Goal: Information Seeking & Learning: Learn about a topic

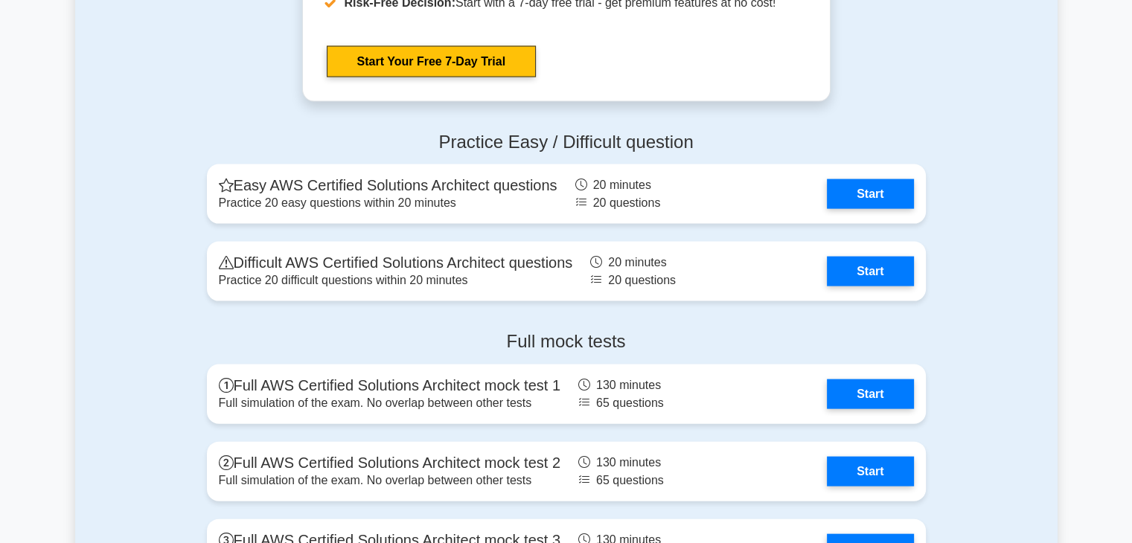
scroll to position [3165, 0]
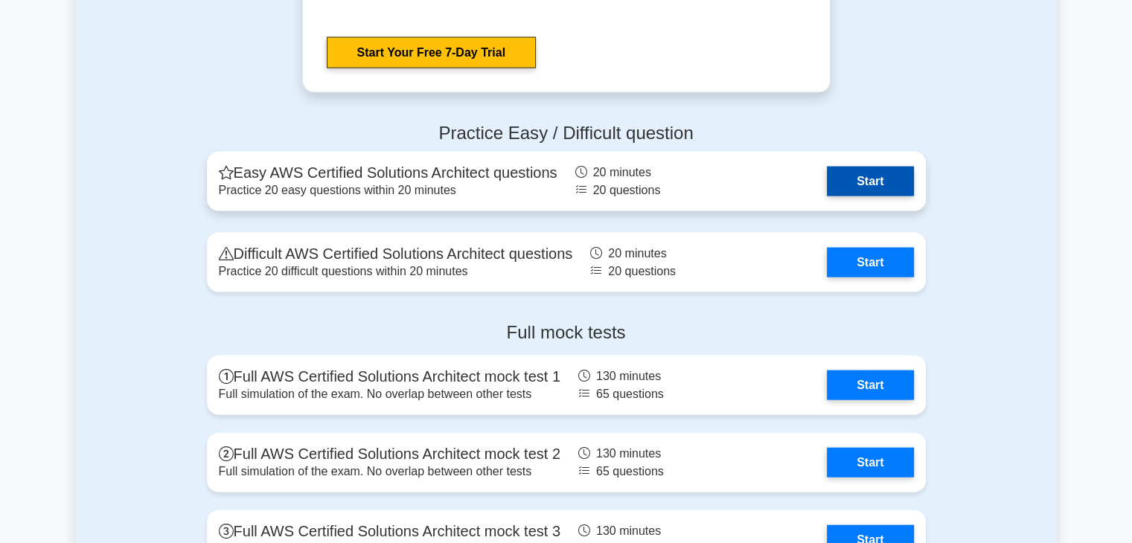
click at [851, 173] on link "Start" at bounding box center [870, 182] width 86 height 30
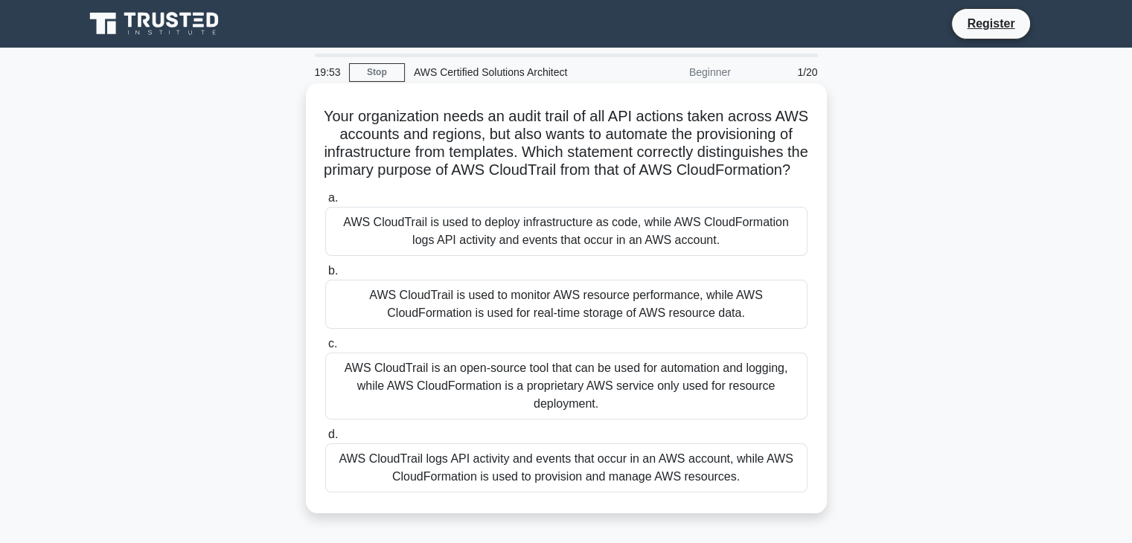
click at [538, 131] on h5 "Your organization needs an audit trail of all API actions taken across AWS acco…" at bounding box center [566, 143] width 485 height 73
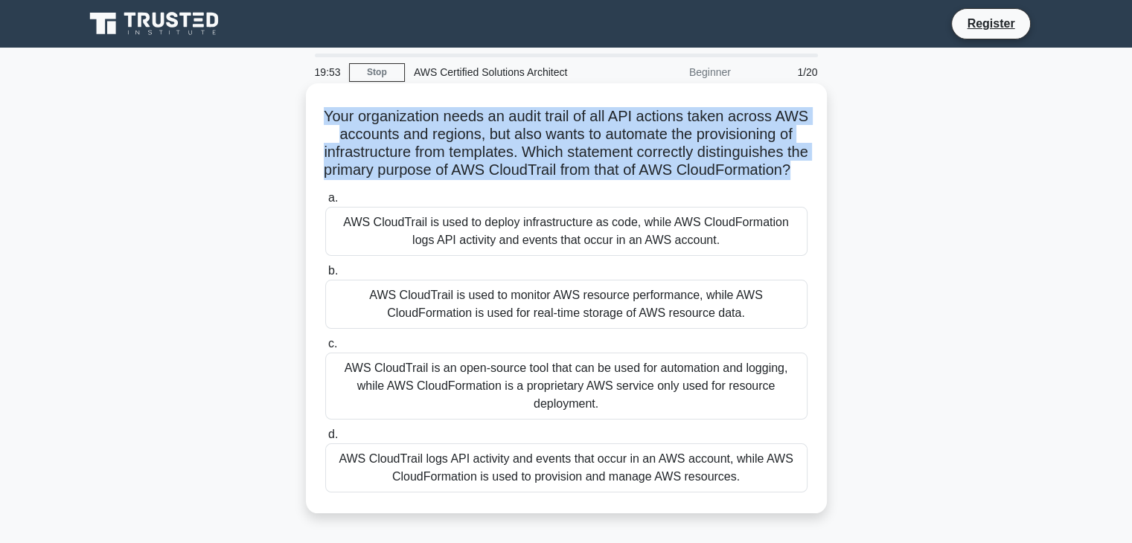
drag, startPoint x: 538, startPoint y: 131, endPoint x: 584, endPoint y: 153, distance: 50.3
click at [584, 153] on h5 "Your organization needs an audit trail of all API actions taken across AWS acco…" at bounding box center [566, 143] width 485 height 73
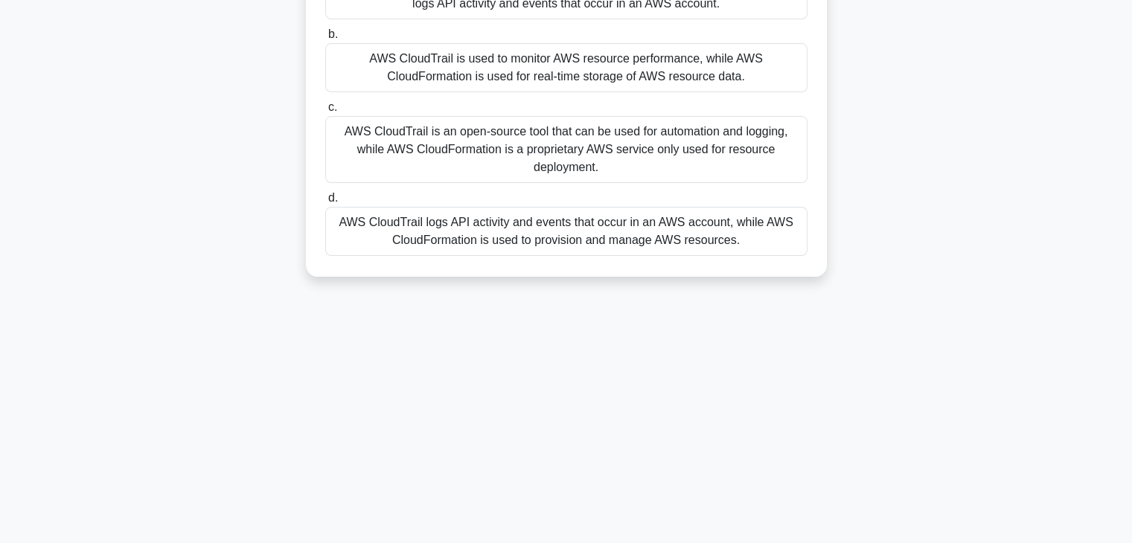
scroll to position [237, 0]
click at [495, 243] on div "AWS CloudTrail logs API activity and events that occur in an AWS account, while…" at bounding box center [566, 230] width 482 height 49
click at [325, 202] on input "d. AWS CloudTrail logs API activity and events that occur in an AWS account, wh…" at bounding box center [325, 198] width 0 height 10
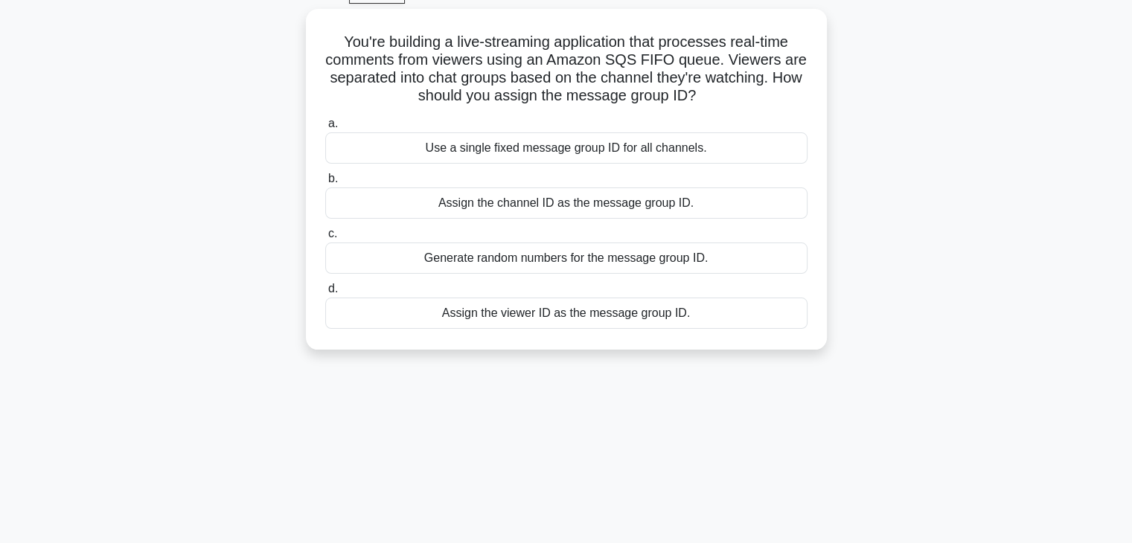
scroll to position [0, 0]
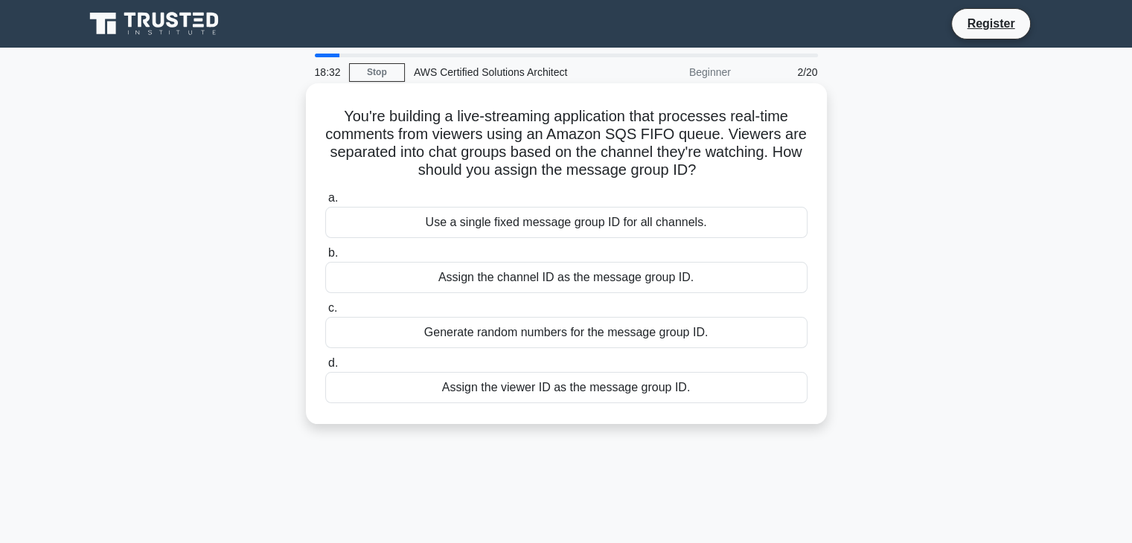
click at [507, 396] on div "Assign the viewer ID as the message group ID." at bounding box center [566, 387] width 482 height 31
click at [325, 368] on input "d. Assign the viewer ID as the message group ID." at bounding box center [325, 364] width 0 height 10
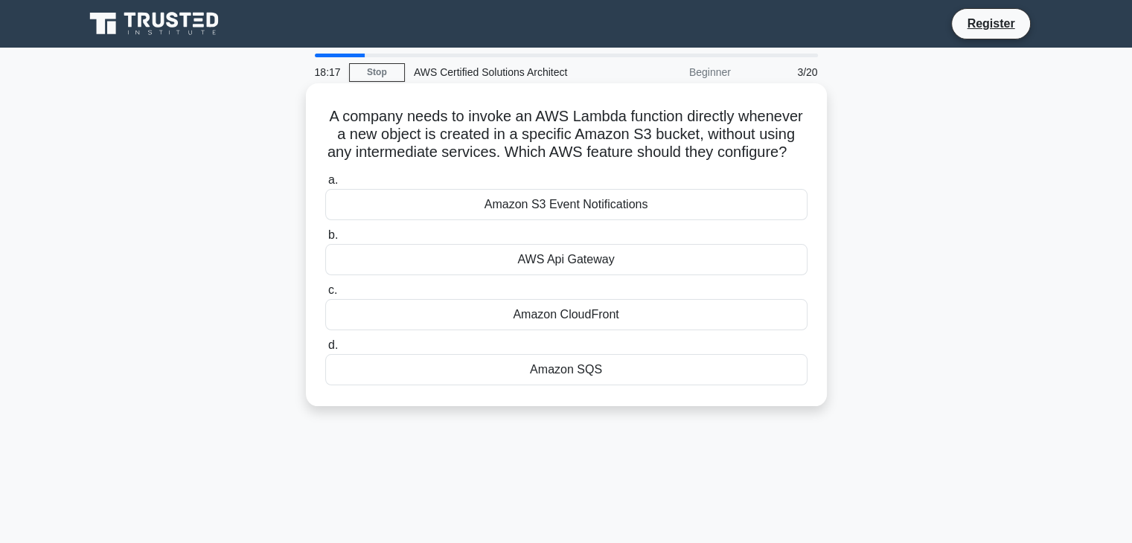
click at [551, 386] on div "Amazon SQS" at bounding box center [566, 369] width 482 height 31
click at [325, 351] on input "d. Amazon SQS" at bounding box center [325, 346] width 0 height 10
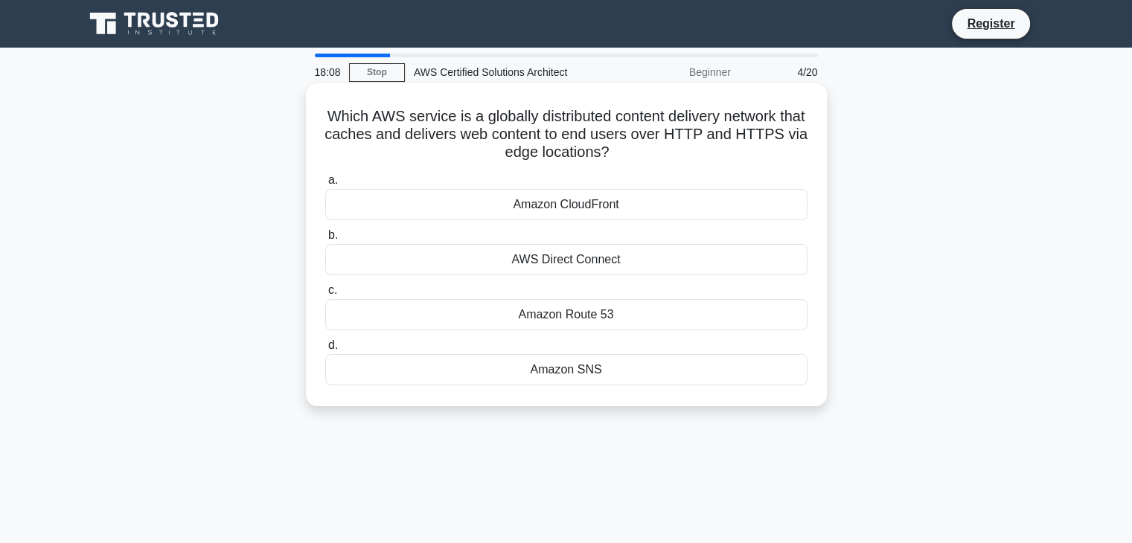
click at [566, 205] on div "Amazon CloudFront" at bounding box center [566, 204] width 482 height 31
click at [325, 185] on input "a. Amazon CloudFront" at bounding box center [325, 181] width 0 height 10
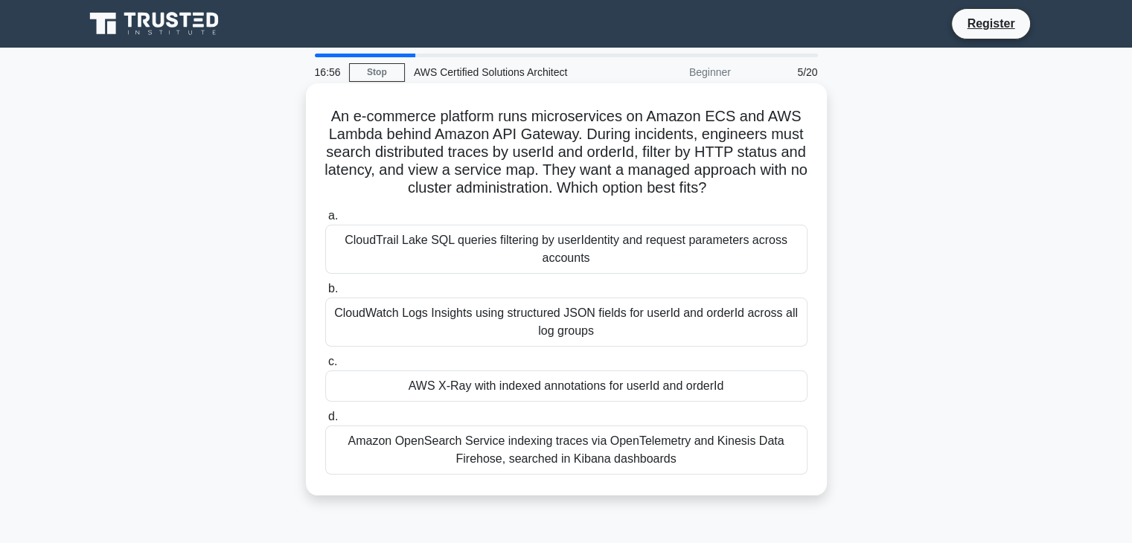
click at [491, 454] on div "Amazon OpenSearch Service indexing traces via OpenTelemetry and Kinesis Data Fi…" at bounding box center [566, 450] width 482 height 49
click at [325, 422] on input "d. Amazon OpenSearch Service indexing traces via OpenTelemetry and Kinesis Data…" at bounding box center [325, 417] width 0 height 10
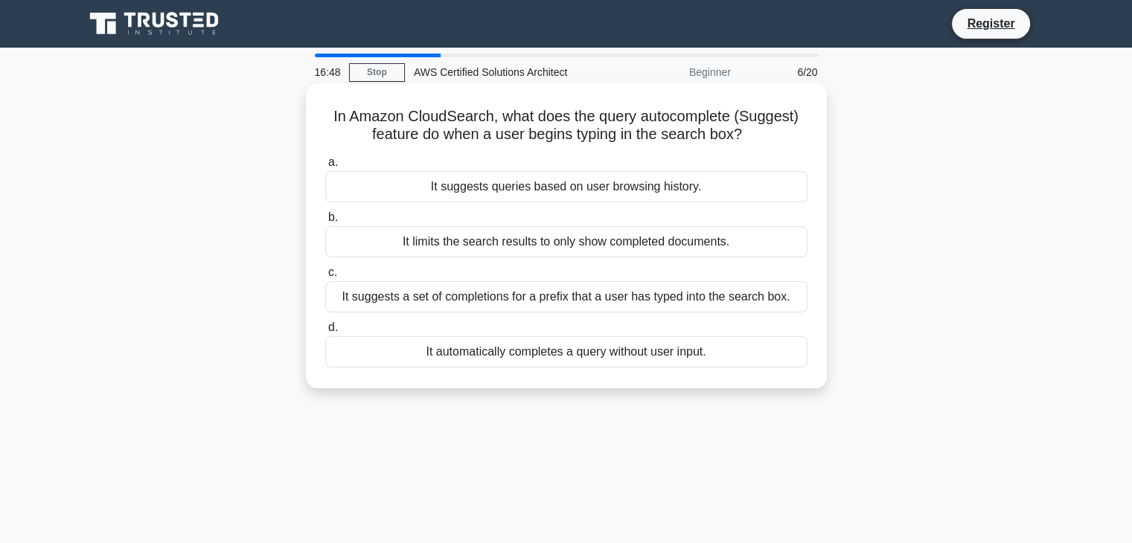
click at [432, 138] on h5 "In Amazon CloudSearch, what does the query autocomplete (Suggest) feature do wh…" at bounding box center [566, 125] width 485 height 37
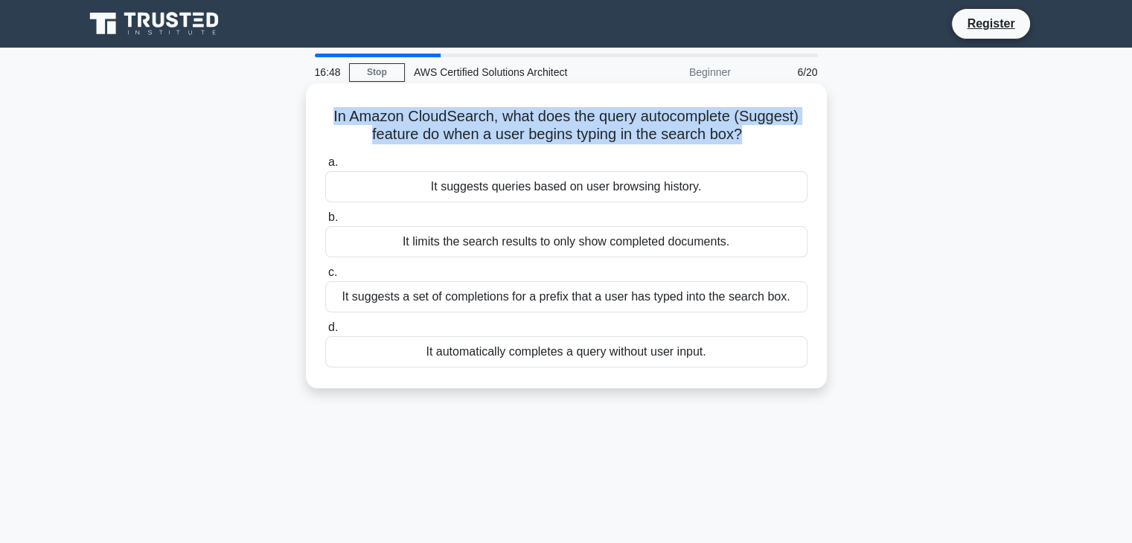
drag, startPoint x: 432, startPoint y: 138, endPoint x: 462, endPoint y: 132, distance: 31.1
click at [462, 132] on h5 "In Amazon CloudSearch, what does the query autocomplete (Suggest) feature do wh…" at bounding box center [566, 125] width 485 height 37
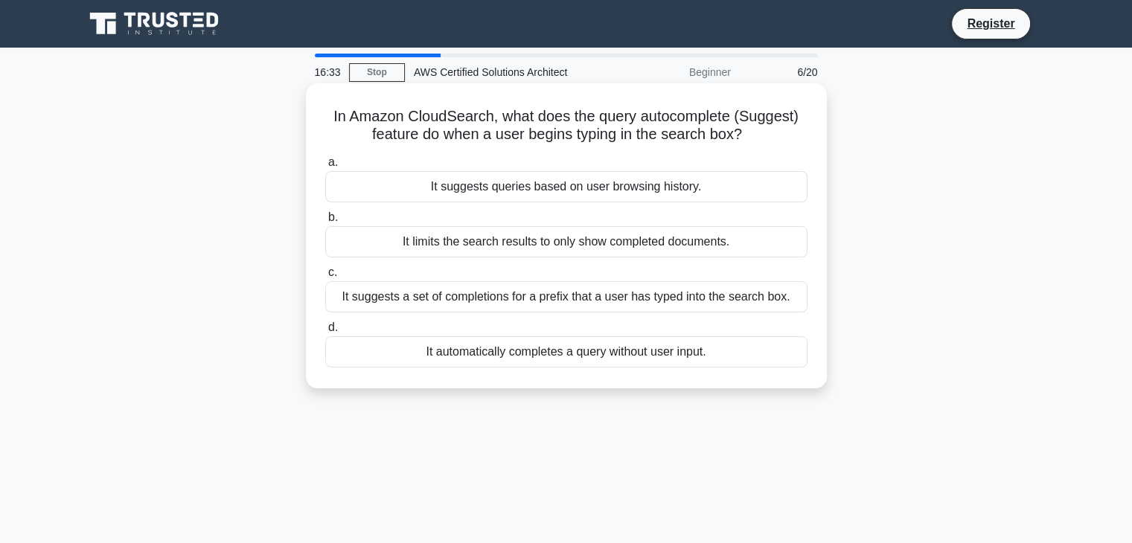
click at [543, 356] on div "It automatically completes a query without user input." at bounding box center [566, 351] width 482 height 31
click at [325, 333] on input "d. It automatically completes a query without user input." at bounding box center [325, 328] width 0 height 10
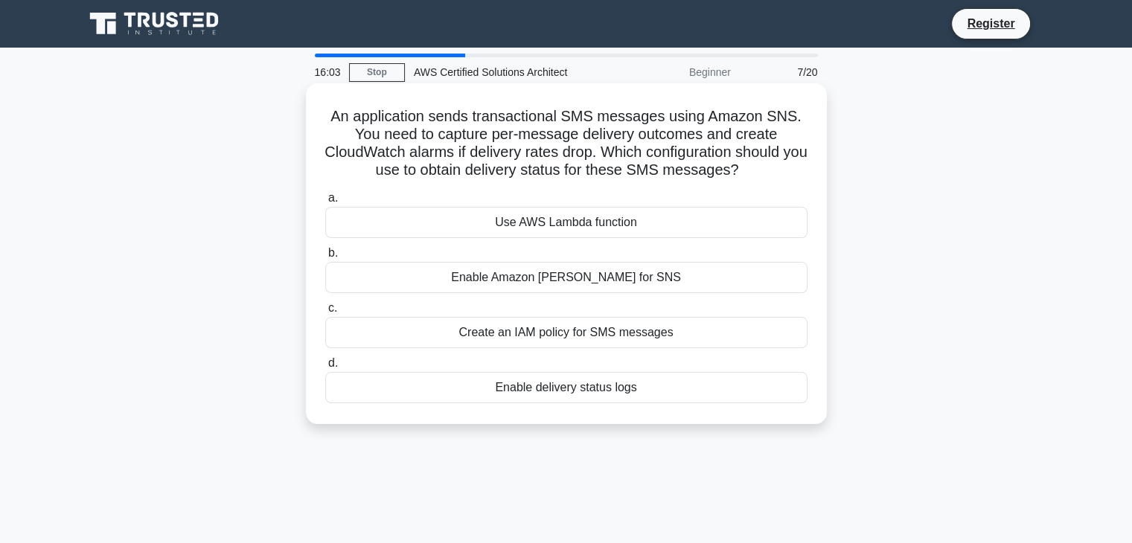
drag, startPoint x: 354, startPoint y: 137, endPoint x: 762, endPoint y: 173, distance: 410.2
click at [762, 173] on h5 "An application sends transactional SMS messages using Amazon SNS. You need to c…" at bounding box center [566, 143] width 485 height 73
click at [757, 173] on icon ".spinner_0XTQ{transform-origin:center;animation:spinner_y6GP .75s linear infini…" at bounding box center [748, 171] width 18 height 18
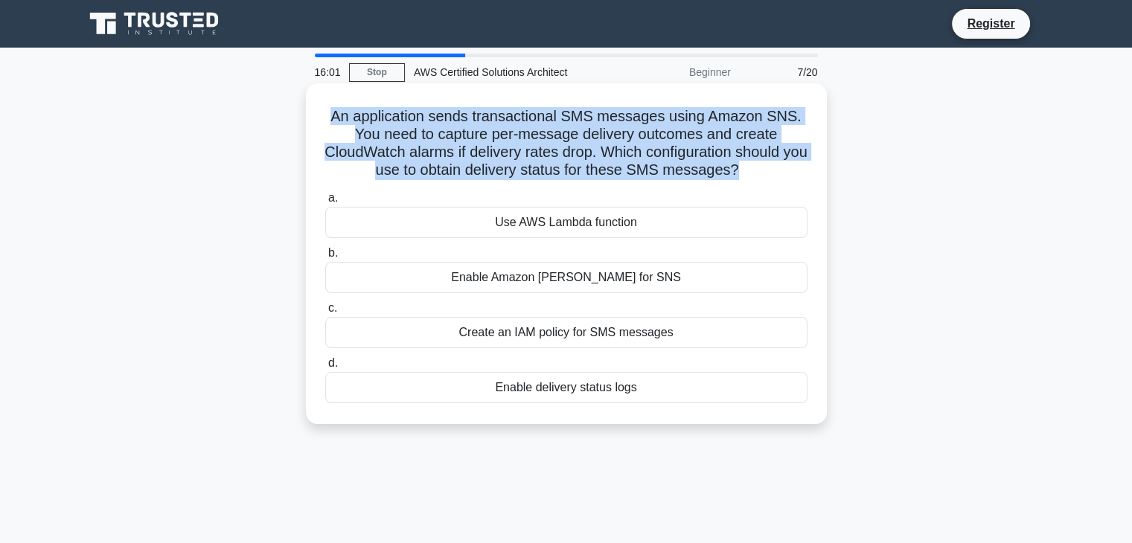
drag, startPoint x: 762, startPoint y: 173, endPoint x: 325, endPoint y: 115, distance: 440.8
click at [325, 115] on h5 "An application sends transactional SMS messages using Amazon SNS. You need to c…" at bounding box center [566, 143] width 485 height 73
drag, startPoint x: 325, startPoint y: 115, endPoint x: 777, endPoint y: 172, distance: 455.4
click at [777, 172] on h5 "An application sends transactional SMS messages using Amazon SNS. You need to c…" at bounding box center [566, 143] width 485 height 73
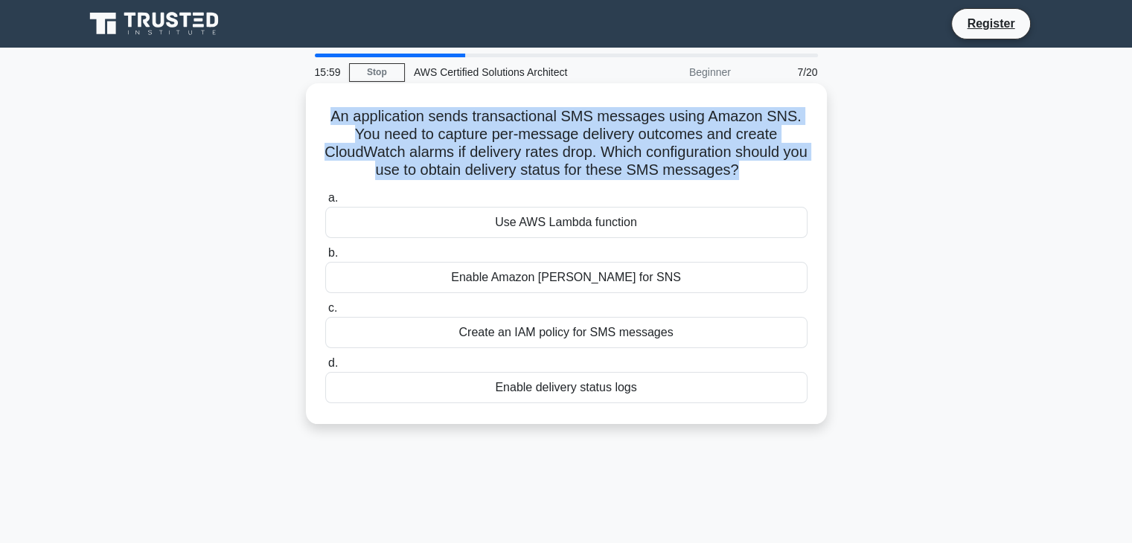
click at [777, 172] on h5 "An application sends transactional SMS messages using Amazon SNS. You need to c…" at bounding box center [566, 143] width 485 height 73
drag, startPoint x: 777, startPoint y: 172, endPoint x: 332, endPoint y: 123, distance: 447.8
click at [332, 123] on h5 "An application sends transactional SMS messages using Amazon SNS. You need to c…" at bounding box center [566, 143] width 485 height 73
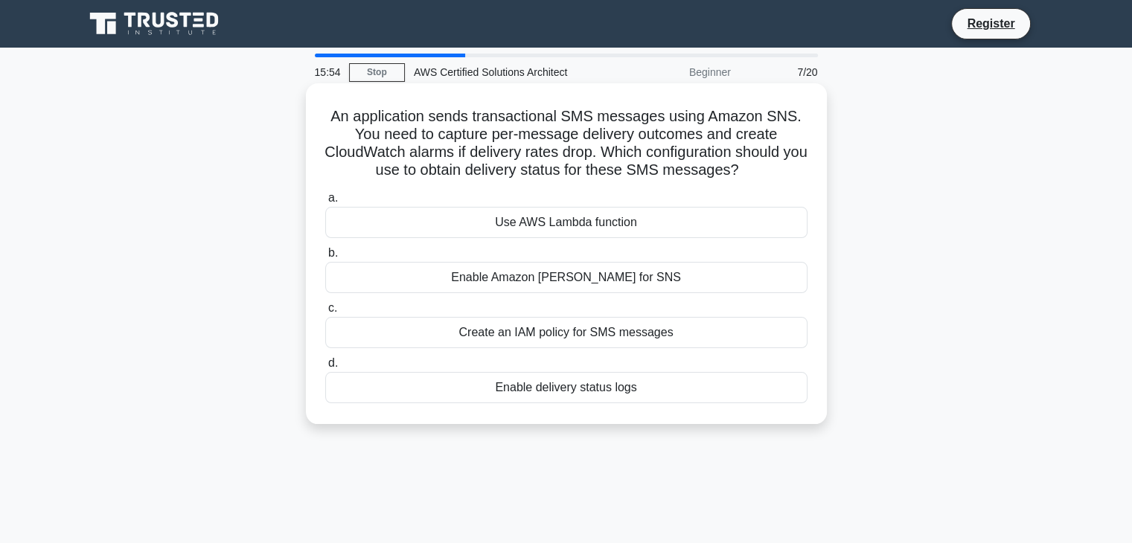
click at [452, 122] on h5 "An application sends transactional SMS messages using Amazon SNS. You need to c…" at bounding box center [566, 143] width 485 height 73
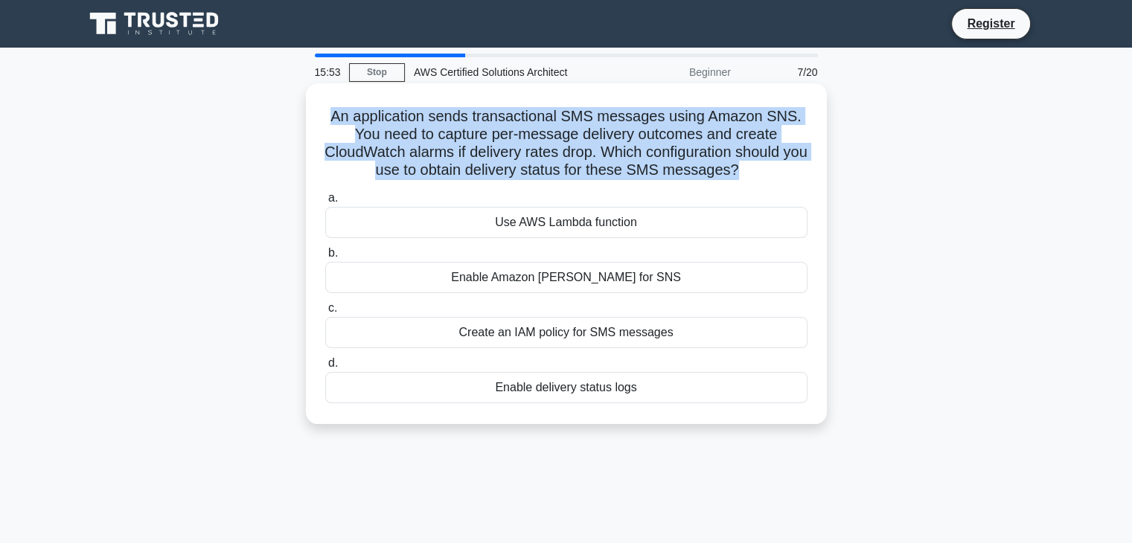
drag, startPoint x: 452, startPoint y: 122, endPoint x: 492, endPoint y: 147, distance: 47.1
click at [492, 147] on h5 "An application sends transactional SMS messages using Amazon SNS. You need to c…" at bounding box center [566, 143] width 485 height 73
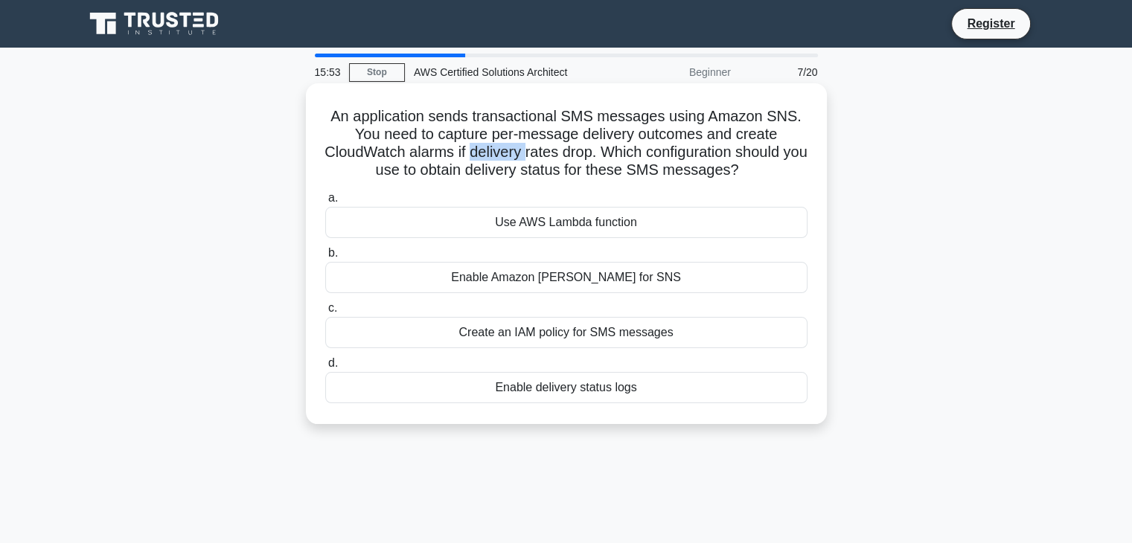
click at [492, 147] on h5 "An application sends transactional SMS messages using Amazon SNS. You need to c…" at bounding box center [566, 143] width 485 height 73
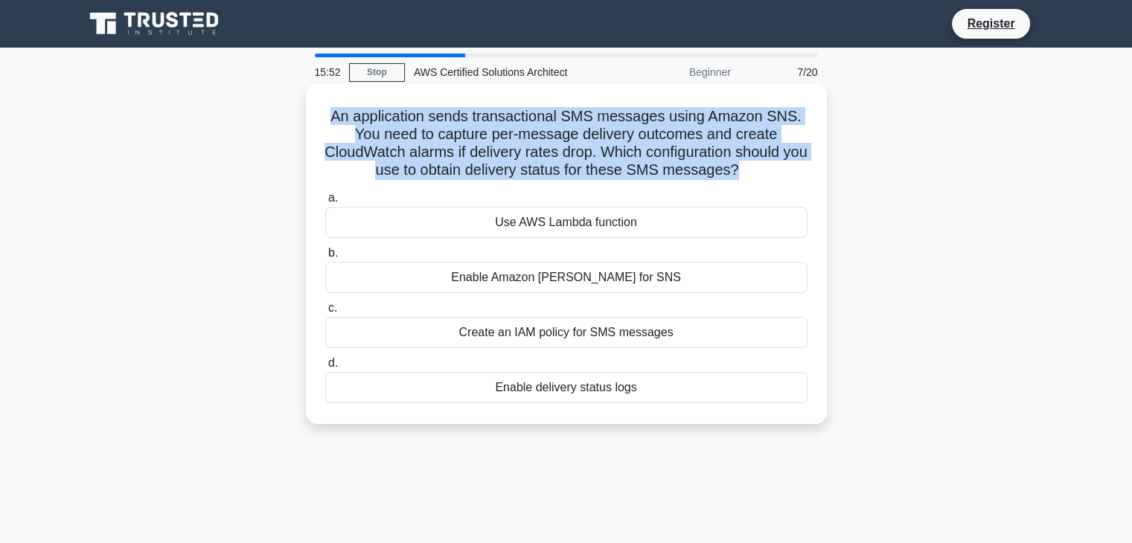
click at [495, 144] on h5 "An application sends transactional SMS messages using Amazon SNS. You need to c…" at bounding box center [566, 143] width 485 height 73
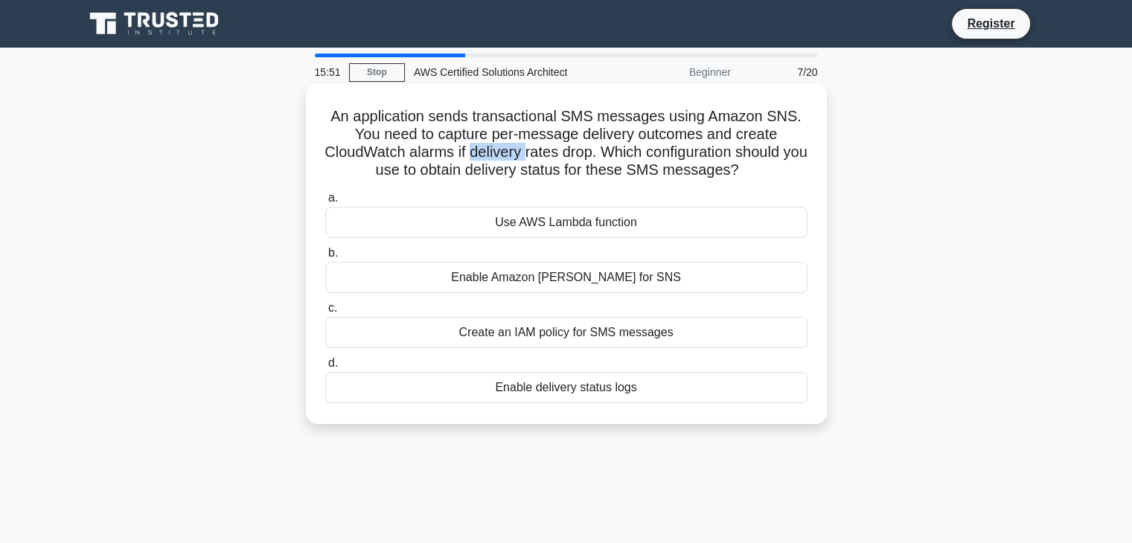
click at [495, 144] on h5 "An application sends transactional SMS messages using Amazon SNS. You need to c…" at bounding box center [566, 143] width 485 height 73
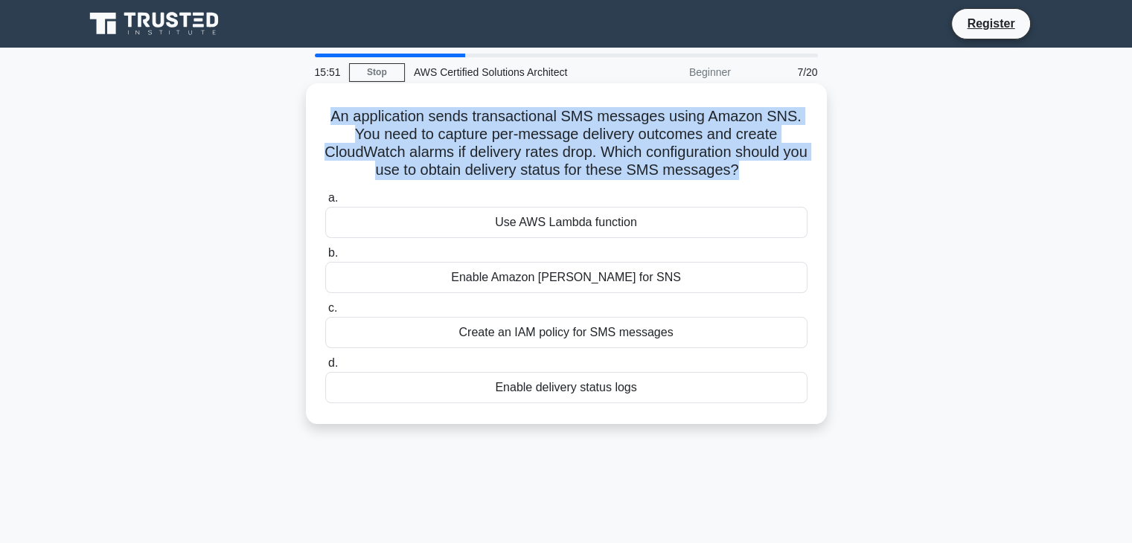
click at [495, 144] on h5 "An application sends transactional SMS messages using Amazon SNS. You need to c…" at bounding box center [566, 143] width 485 height 73
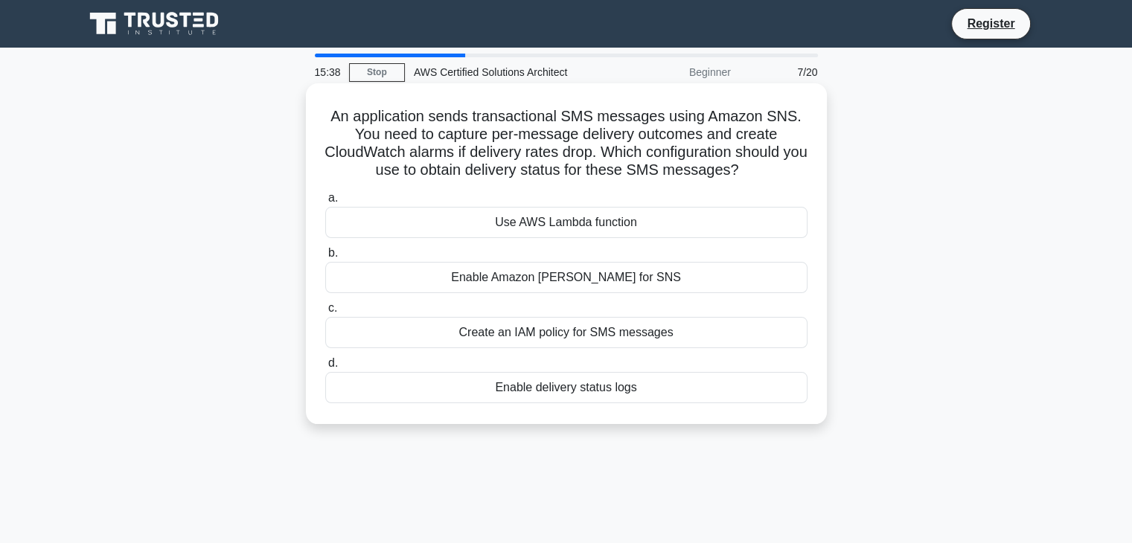
click at [342, 116] on h5 "An application sends transactional SMS messages using Amazon SNS. You need to c…" at bounding box center [566, 143] width 485 height 73
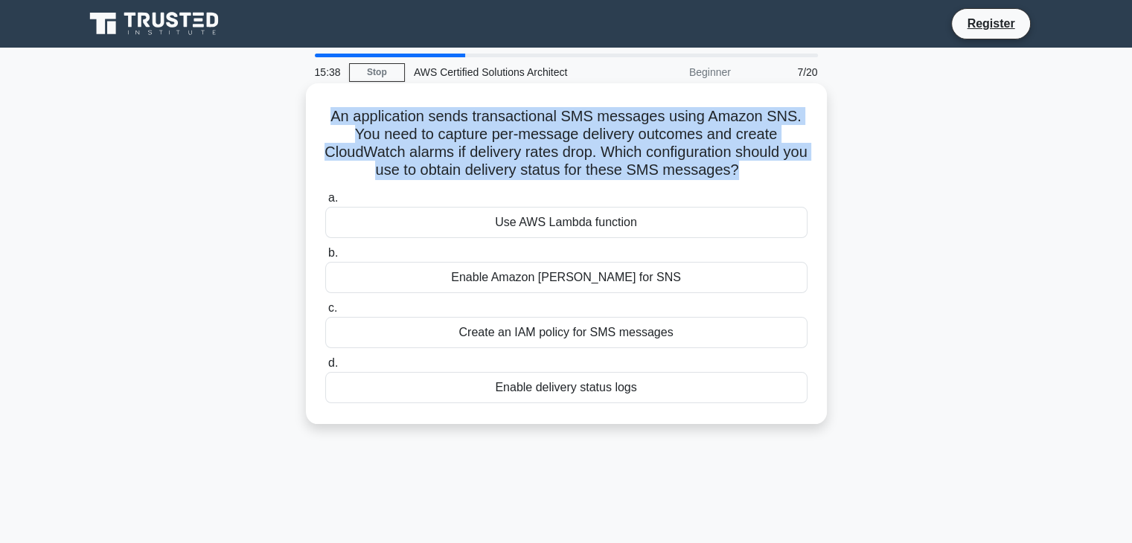
drag, startPoint x: 342, startPoint y: 116, endPoint x: 407, endPoint y: 128, distance: 65.8
click at [407, 128] on h5 "An application sends transactional SMS messages using Amazon SNS. You need to c…" at bounding box center [566, 143] width 485 height 73
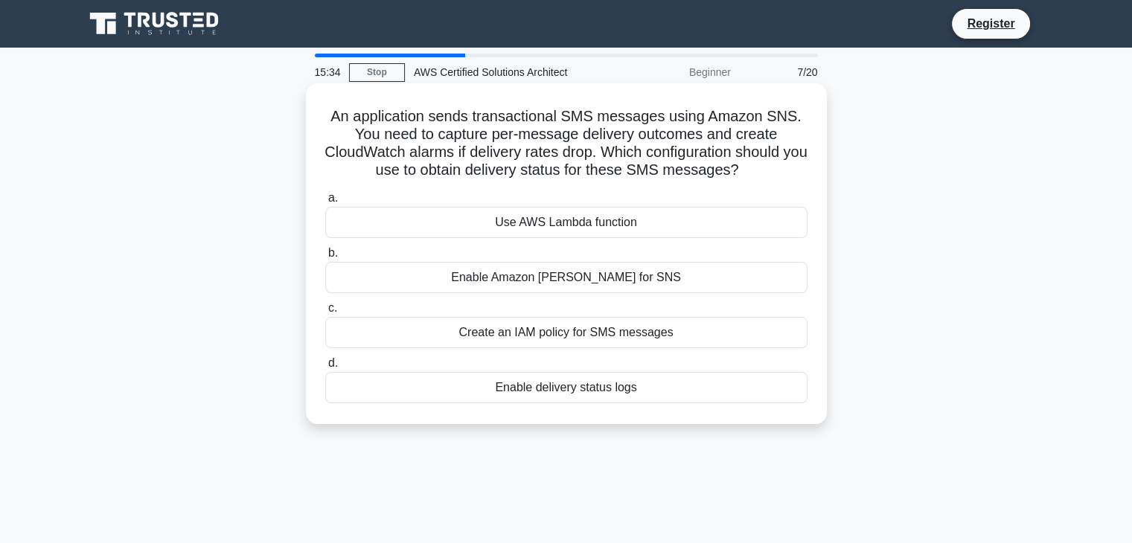
click at [407, 128] on h5 "An application sends transactional SMS messages using Amazon SNS. You need to c…" at bounding box center [566, 143] width 485 height 73
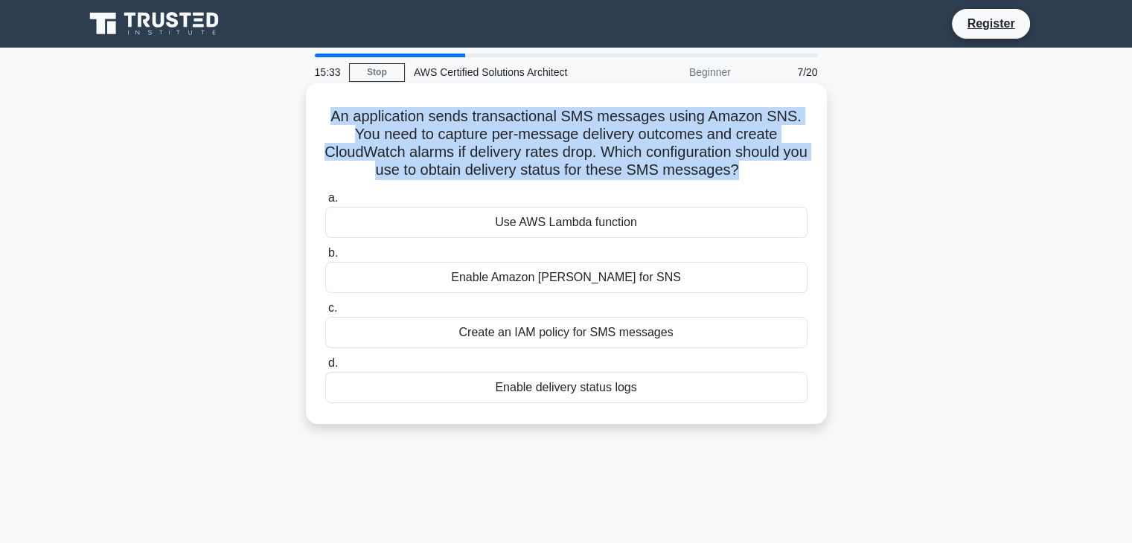
click at [407, 128] on h5 "An application sends transactional SMS messages using Amazon SNS. You need to c…" at bounding box center [566, 143] width 485 height 73
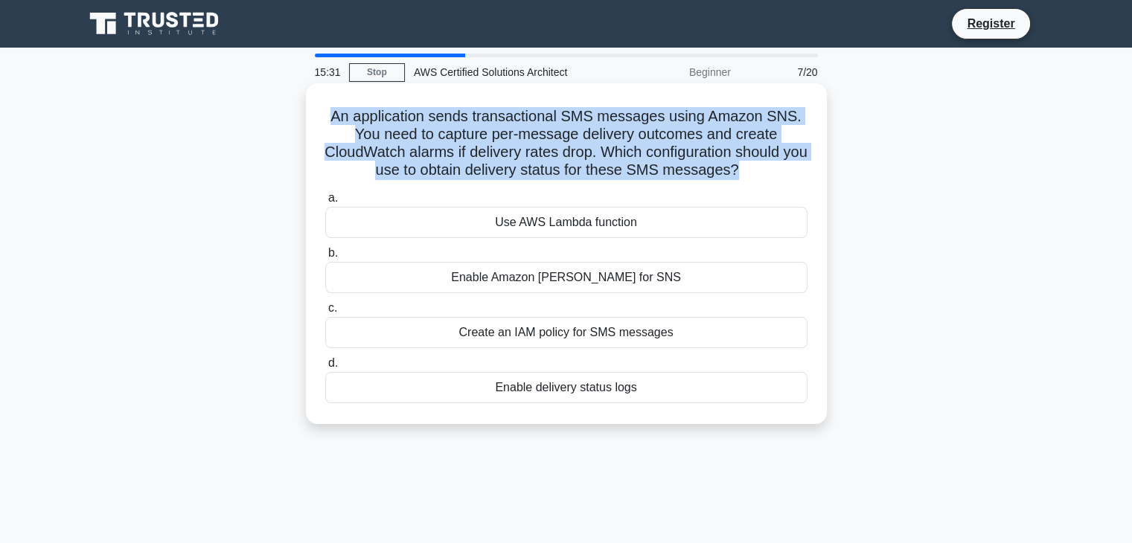
click at [407, 128] on h5 "An application sends transactional SMS messages using Amazon SNS. You need to c…" at bounding box center [566, 143] width 485 height 73
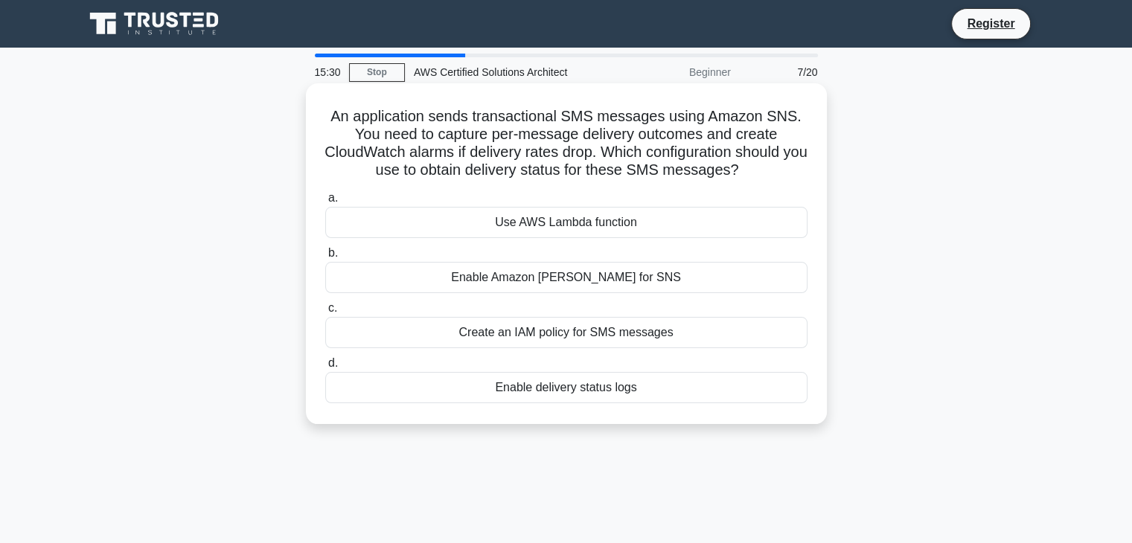
click at [407, 128] on h5 "An application sends transactional SMS messages using Amazon SNS. You need to c…" at bounding box center [566, 143] width 485 height 73
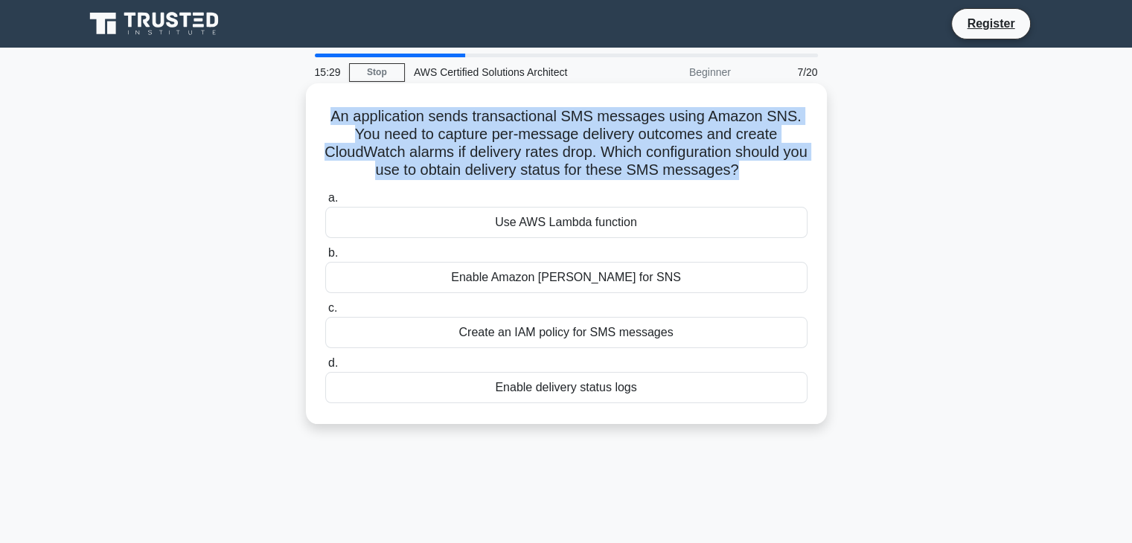
drag, startPoint x: 407, startPoint y: 128, endPoint x: 448, endPoint y: 130, distance: 41.0
click at [448, 130] on h5 "An application sends transactional SMS messages using Amazon SNS. You need to c…" at bounding box center [566, 143] width 485 height 73
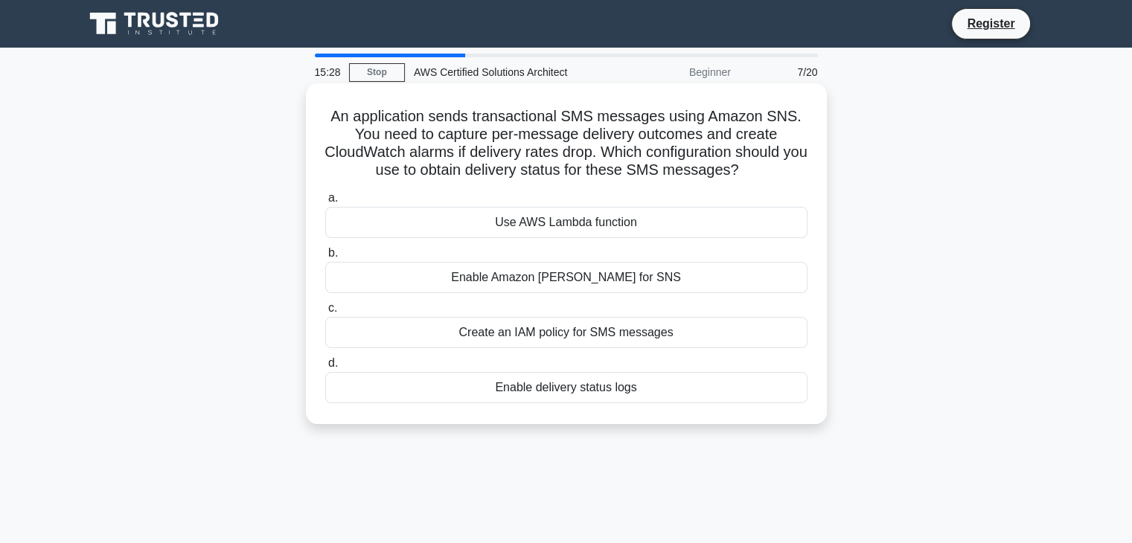
click at [646, 123] on h5 "An application sends transactional SMS messages using Amazon SNS. You need to c…" at bounding box center [566, 143] width 485 height 73
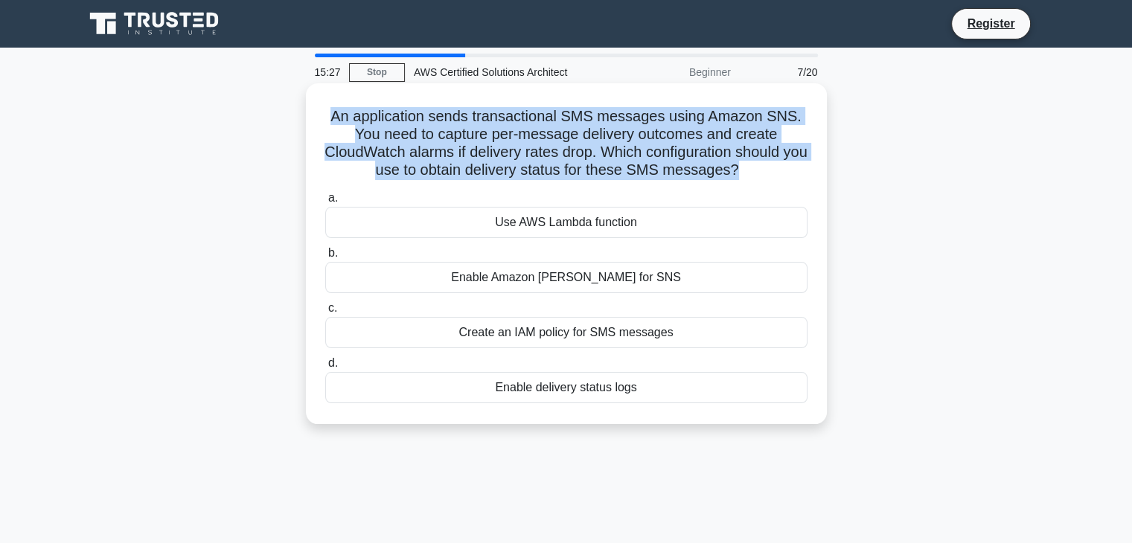
drag, startPoint x: 646, startPoint y: 123, endPoint x: 682, endPoint y: 157, distance: 49.5
click at [682, 157] on h5 "An application sends transactional SMS messages using Amazon SNS. You need to c…" at bounding box center [566, 143] width 485 height 73
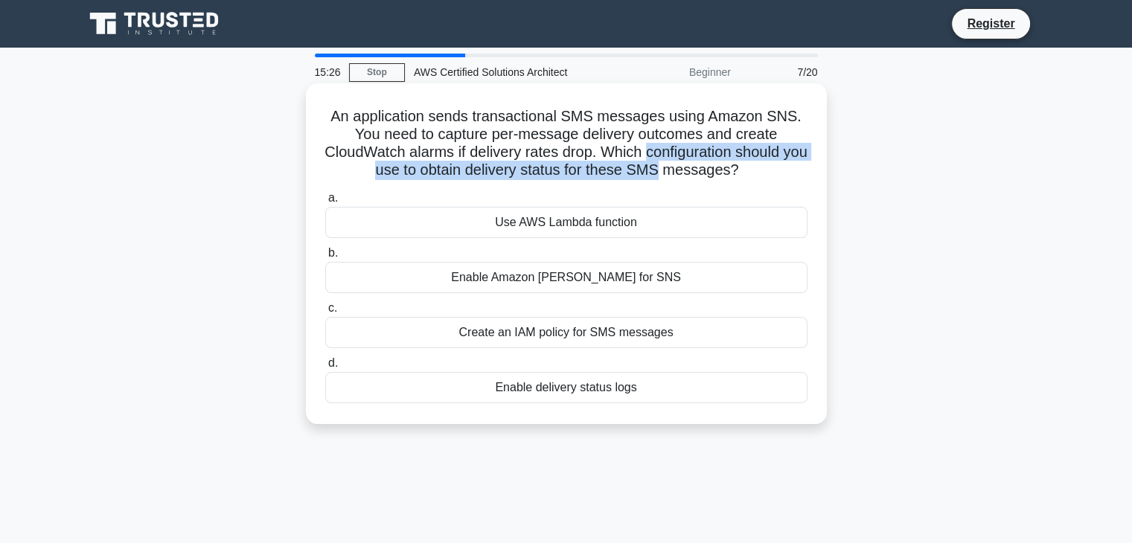
drag, startPoint x: 682, startPoint y: 157, endPoint x: 671, endPoint y: 166, distance: 13.7
click at [671, 166] on h5 "An application sends transactional SMS messages using Amazon SNS. You need to c…" at bounding box center [566, 143] width 485 height 73
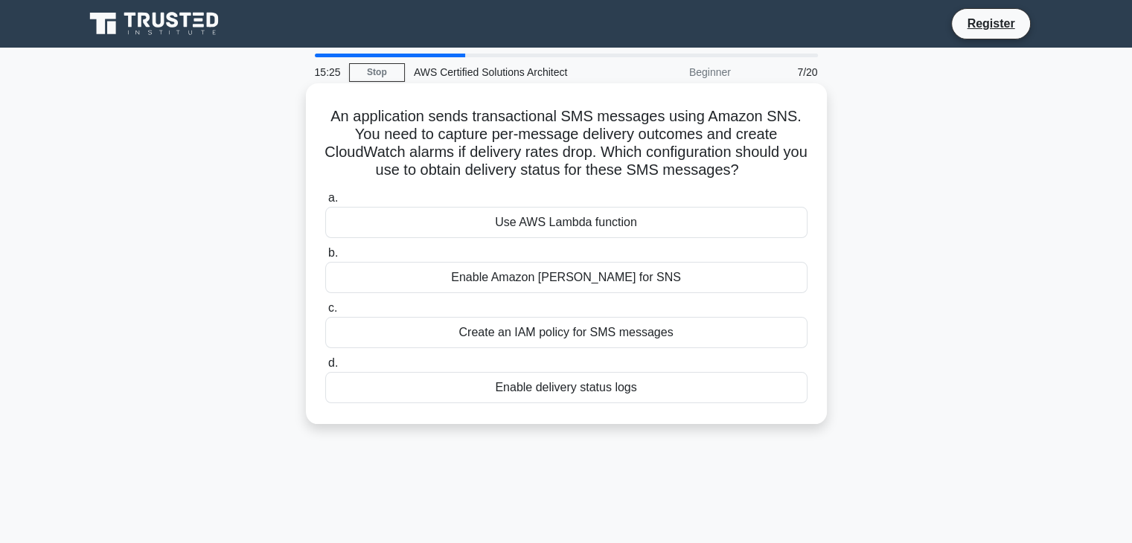
click at [700, 172] on h5 "An application sends transactional SMS messages using Amazon SNS. You need to c…" at bounding box center [566, 143] width 485 height 73
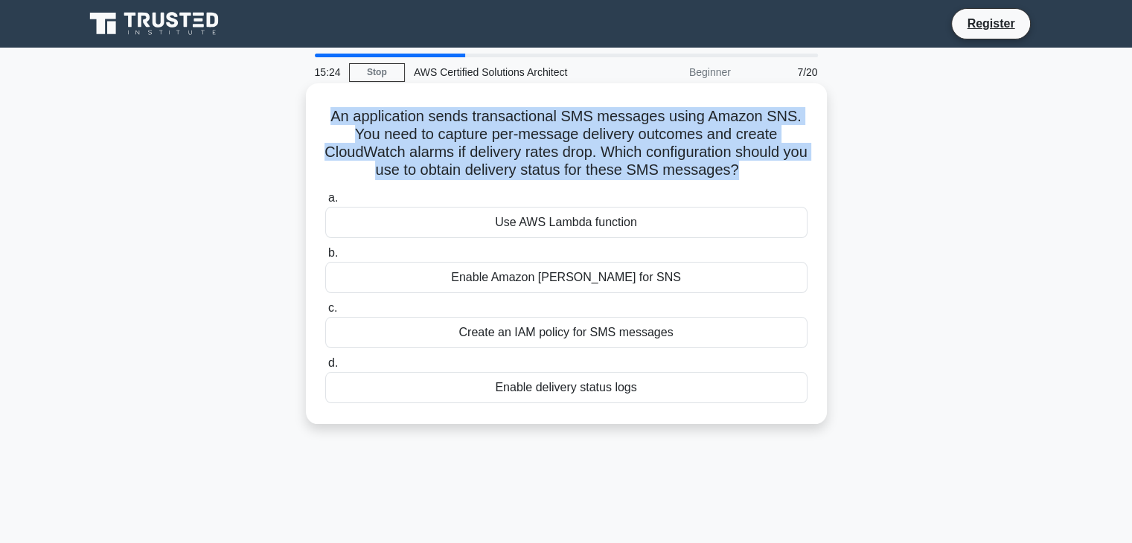
drag, startPoint x: 700, startPoint y: 172, endPoint x: 628, endPoint y: 129, distance: 84.1
click at [628, 129] on h5 "An application sends transactional SMS messages using Amazon SNS. You need to c…" at bounding box center [566, 143] width 485 height 73
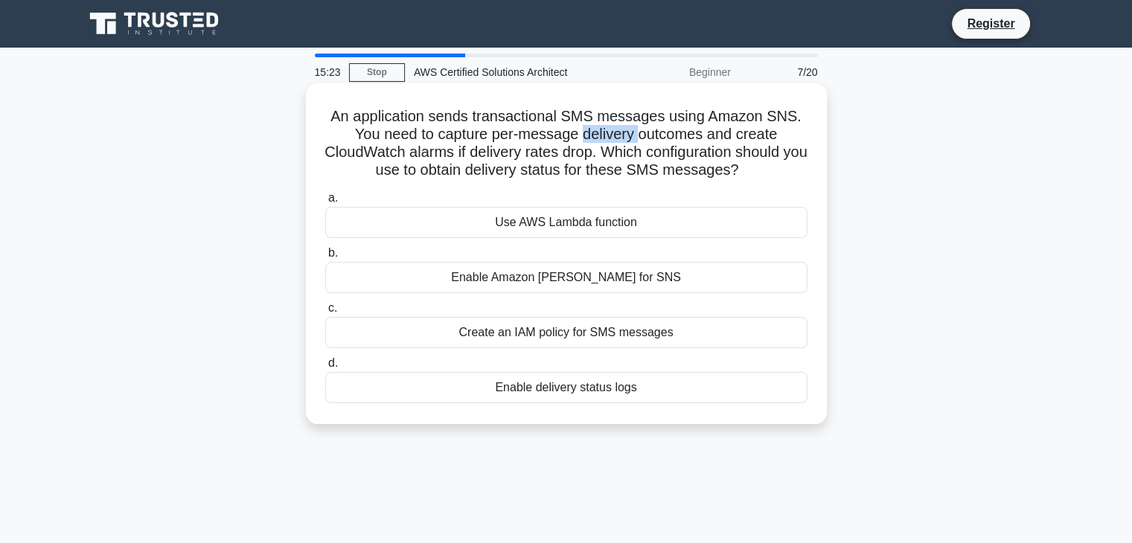
click at [628, 129] on h5 "An application sends transactional SMS messages using Amazon SNS. You need to c…" at bounding box center [566, 143] width 485 height 73
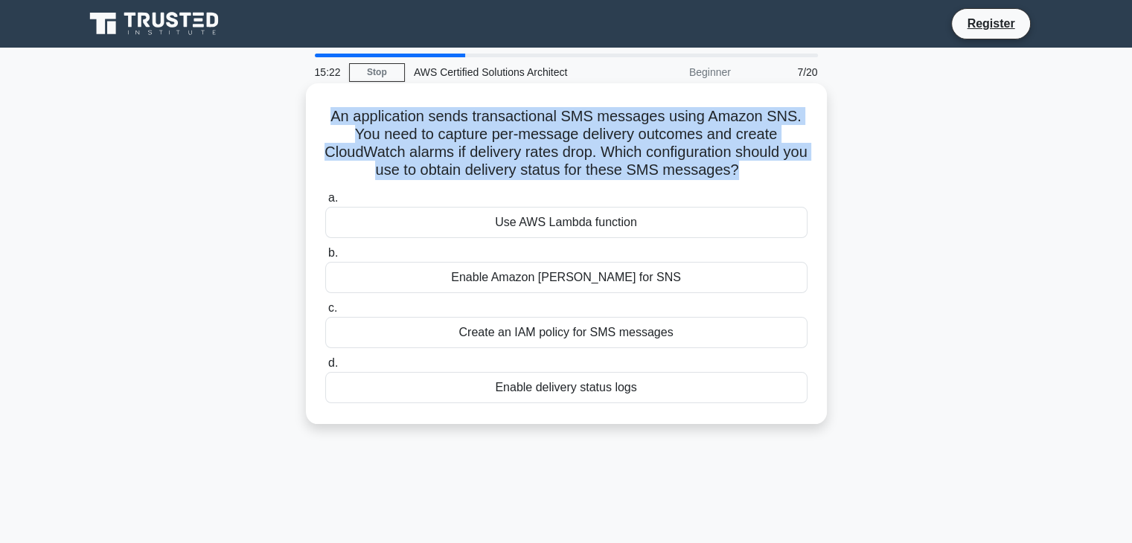
drag, startPoint x: 628, startPoint y: 129, endPoint x: 679, endPoint y: 170, distance: 65.6
click at [679, 170] on h5 "An application sends transactional SMS messages using Amazon SNS. You need to c…" at bounding box center [566, 143] width 485 height 73
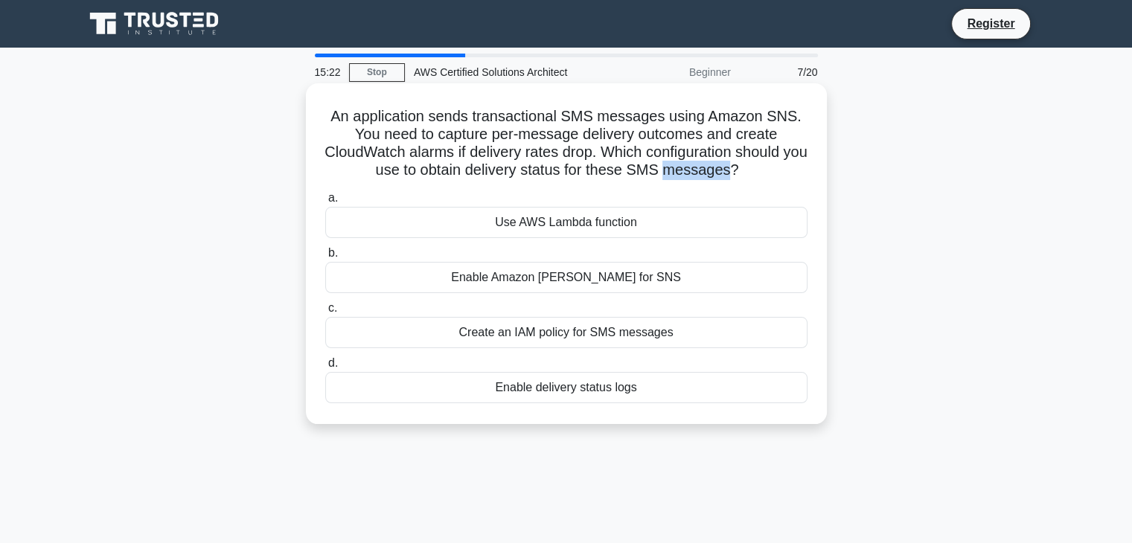
click at [679, 170] on h5 "An application sends transactional SMS messages using Amazon SNS. You need to c…" at bounding box center [566, 143] width 485 height 73
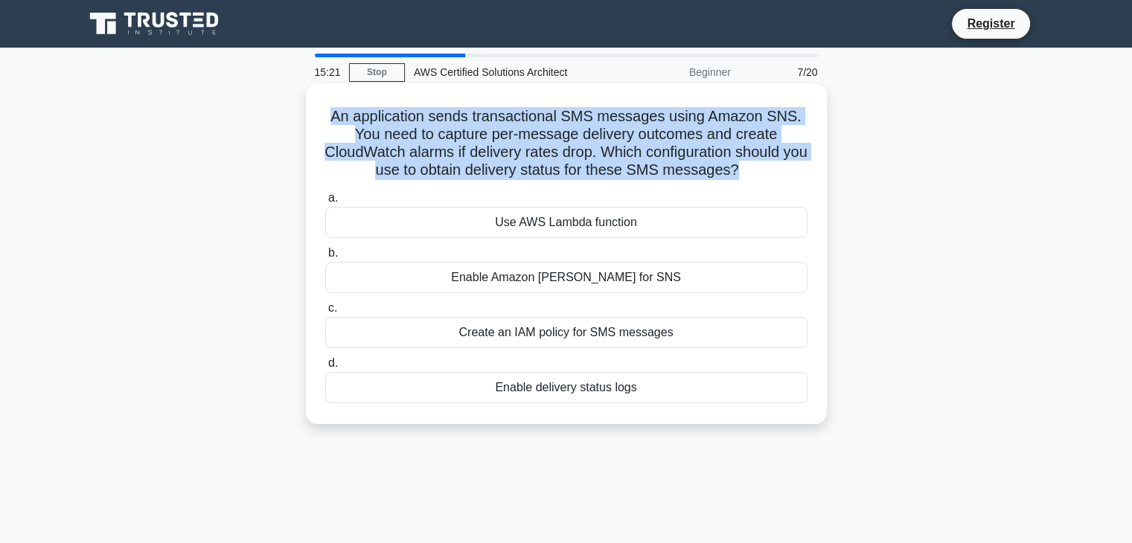
click at [677, 170] on h5 "An application sends transactional SMS messages using Amazon SNS. You need to c…" at bounding box center [566, 143] width 485 height 73
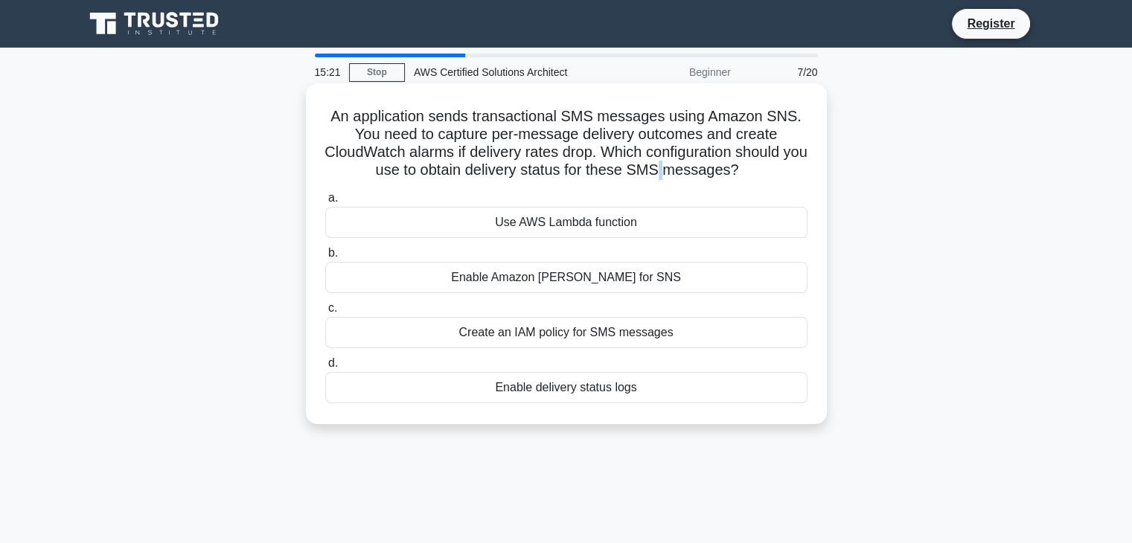
click at [677, 170] on h5 "An application sends transactional SMS messages using Amazon SNS. You need to c…" at bounding box center [566, 143] width 485 height 73
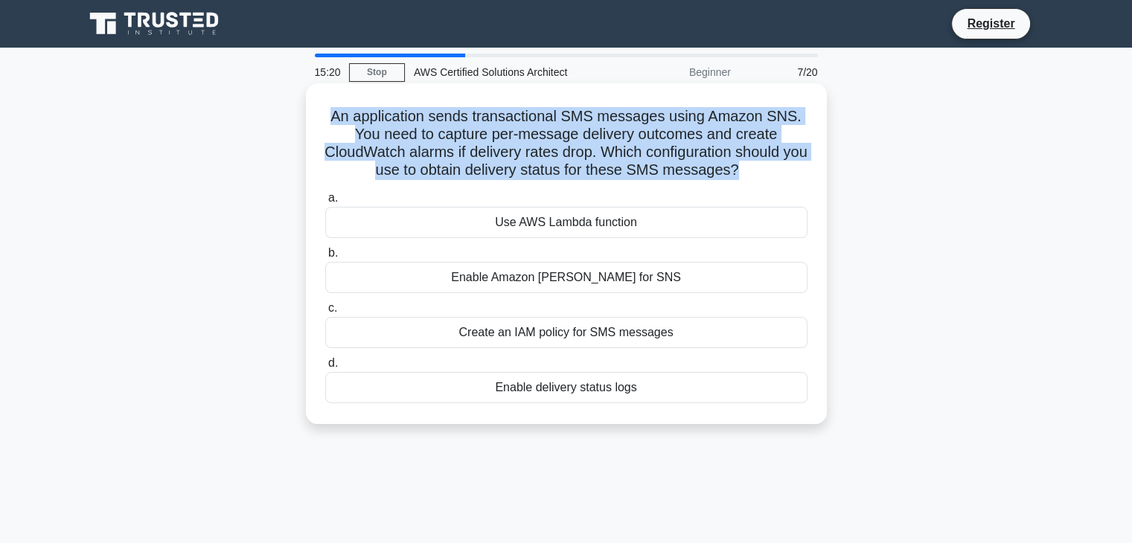
drag, startPoint x: 677, startPoint y: 170, endPoint x: 664, endPoint y: 117, distance: 55.2
click at [664, 117] on h5 "An application sends transactional SMS messages using Amazon SNS. You need to c…" at bounding box center [566, 143] width 485 height 73
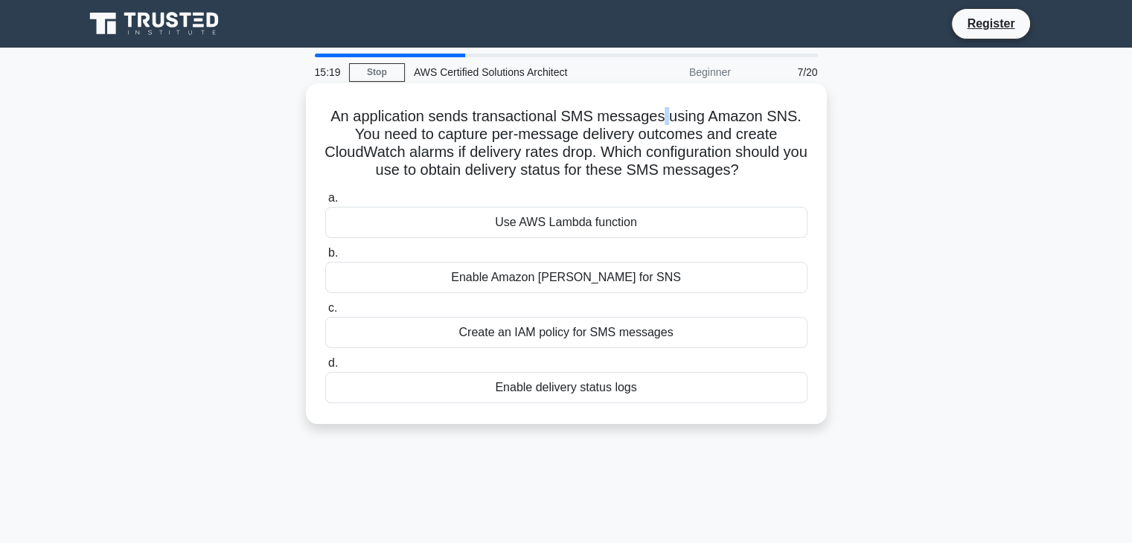
click at [664, 117] on h5 "An application sends transactional SMS messages using Amazon SNS. You need to c…" at bounding box center [566, 143] width 485 height 73
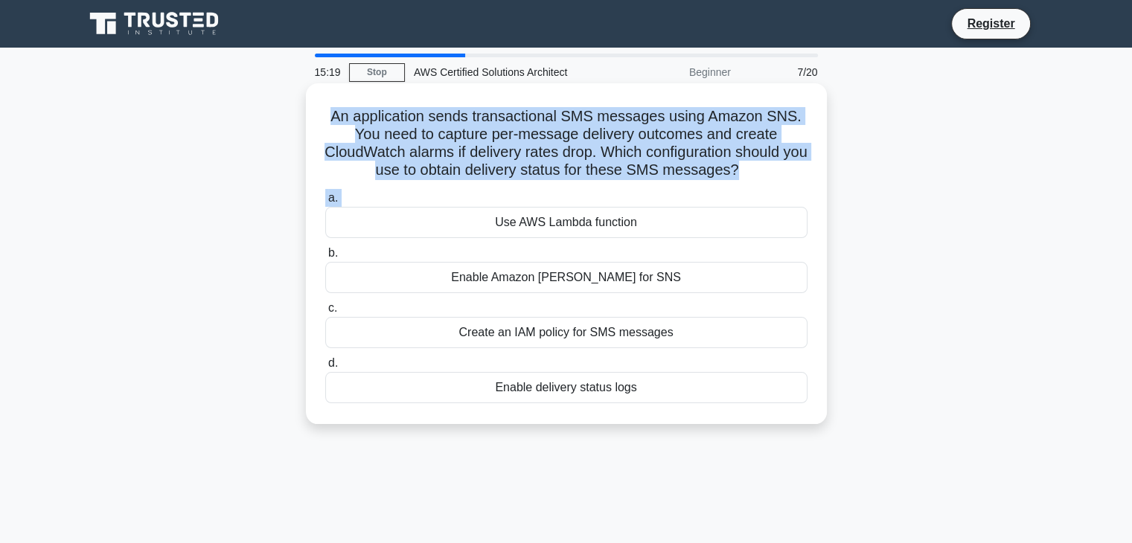
drag, startPoint x: 664, startPoint y: 117, endPoint x: 718, endPoint y: 194, distance: 93.5
click at [718, 194] on div "An application sends transactional SMS messages using Amazon SNS. You need to c…" at bounding box center [566, 253] width 509 height 329
click at [710, 148] on h5 "An application sends transactional SMS messages using Amazon SNS. You need to c…" at bounding box center [566, 143] width 485 height 73
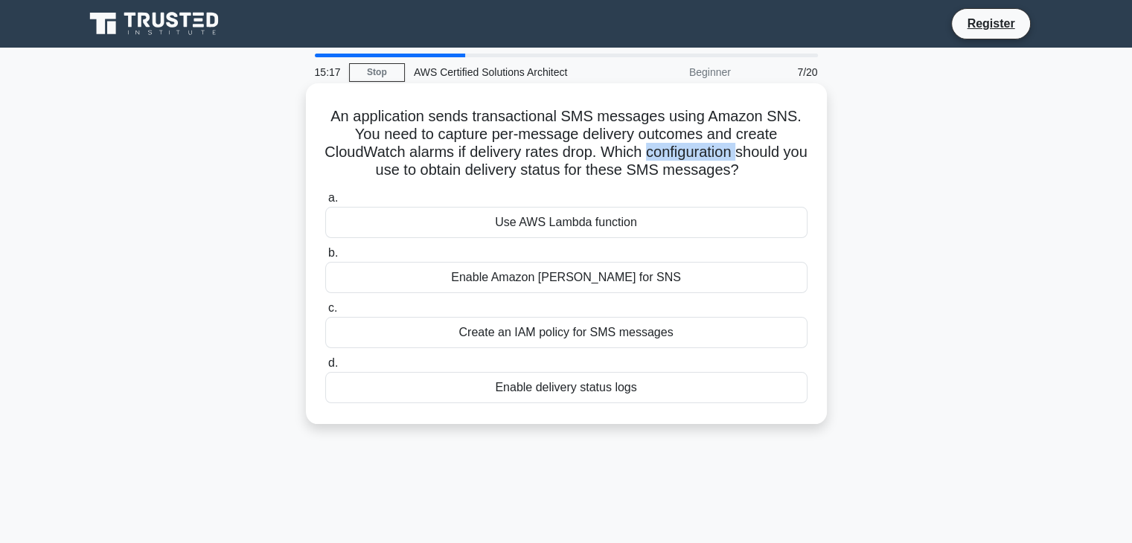
click at [710, 148] on h5 "An application sends transactional SMS messages using Amazon SNS. You need to c…" at bounding box center [566, 143] width 485 height 73
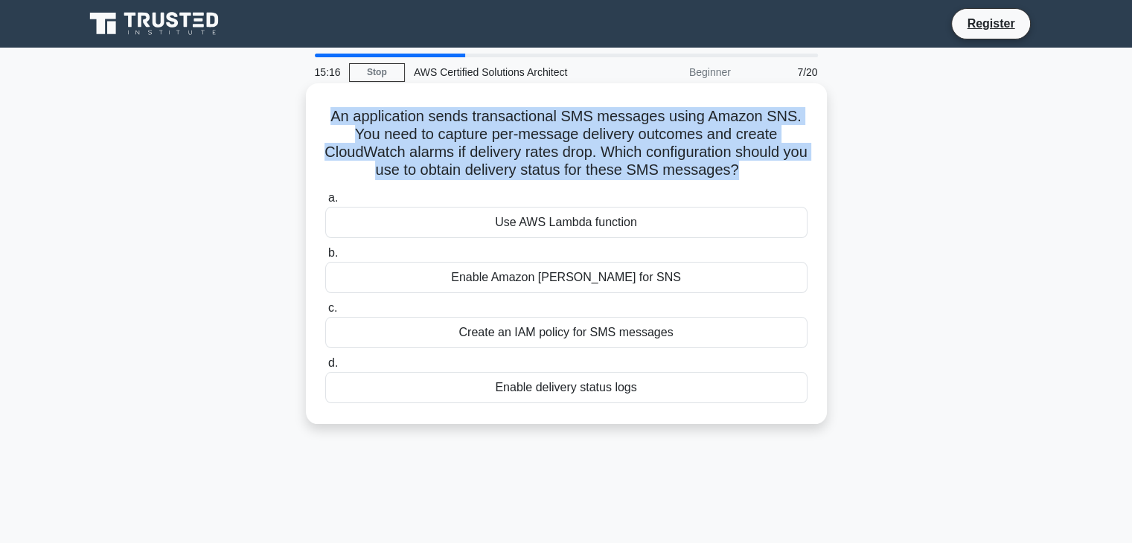
click at [710, 148] on h5 "An application sends transactional SMS messages using Amazon SNS. You need to c…" at bounding box center [566, 143] width 485 height 73
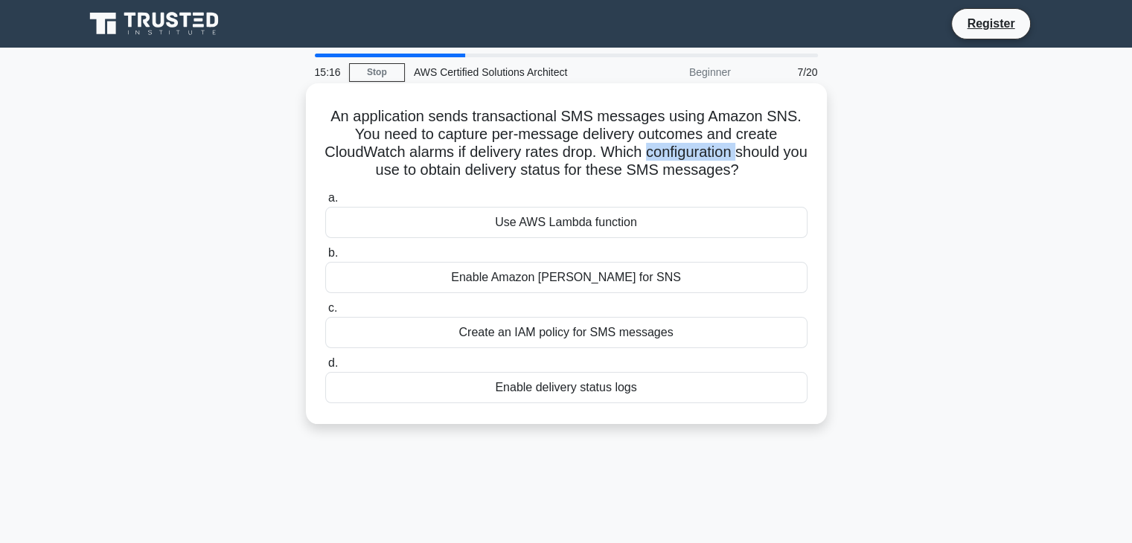
click at [710, 148] on h5 "An application sends transactional SMS messages using Amazon SNS. You need to c…" at bounding box center [566, 143] width 485 height 73
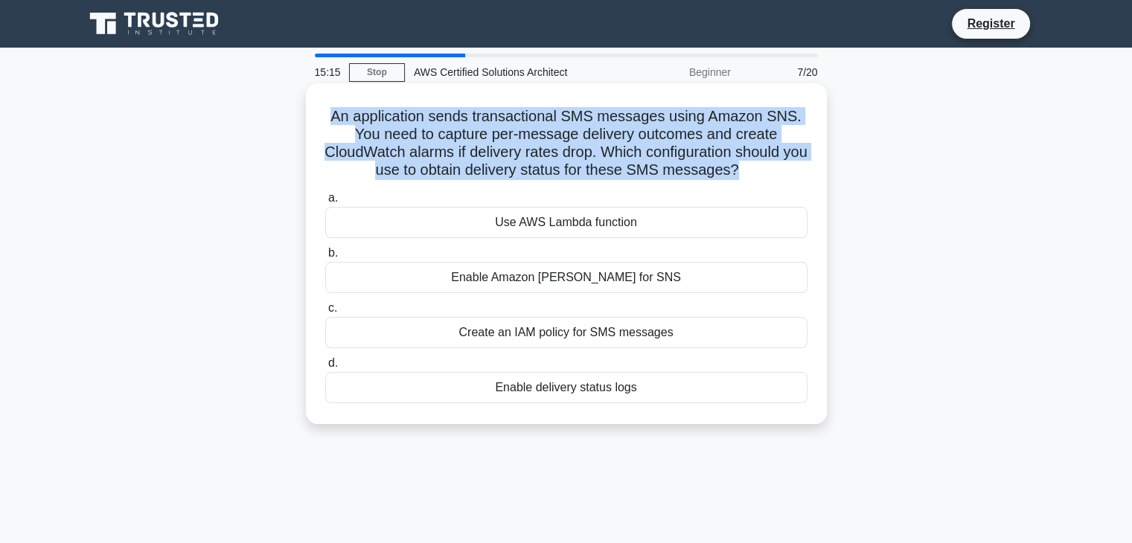
click at [703, 149] on h5 "An application sends transactional SMS messages using Amazon SNS. You need to c…" at bounding box center [566, 143] width 485 height 73
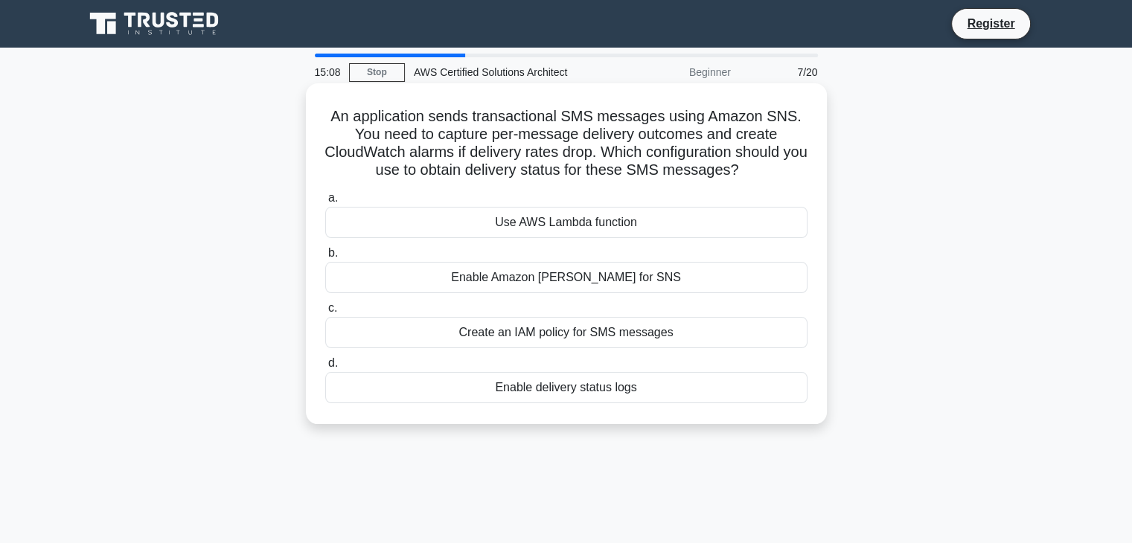
click at [515, 155] on h5 "An application sends transactional SMS messages using Amazon SNS. You need to c…" at bounding box center [566, 143] width 485 height 73
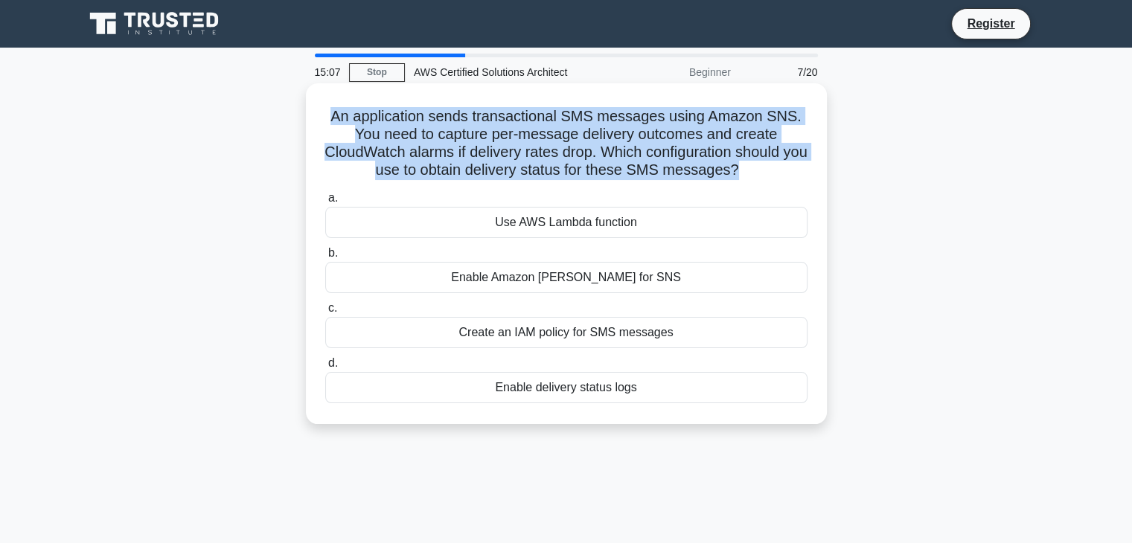
drag, startPoint x: 515, startPoint y: 155, endPoint x: 496, endPoint y: 153, distance: 19.5
click at [496, 153] on h5 "An application sends transactional SMS messages using Amazon SNS. You need to c…" at bounding box center [566, 143] width 485 height 73
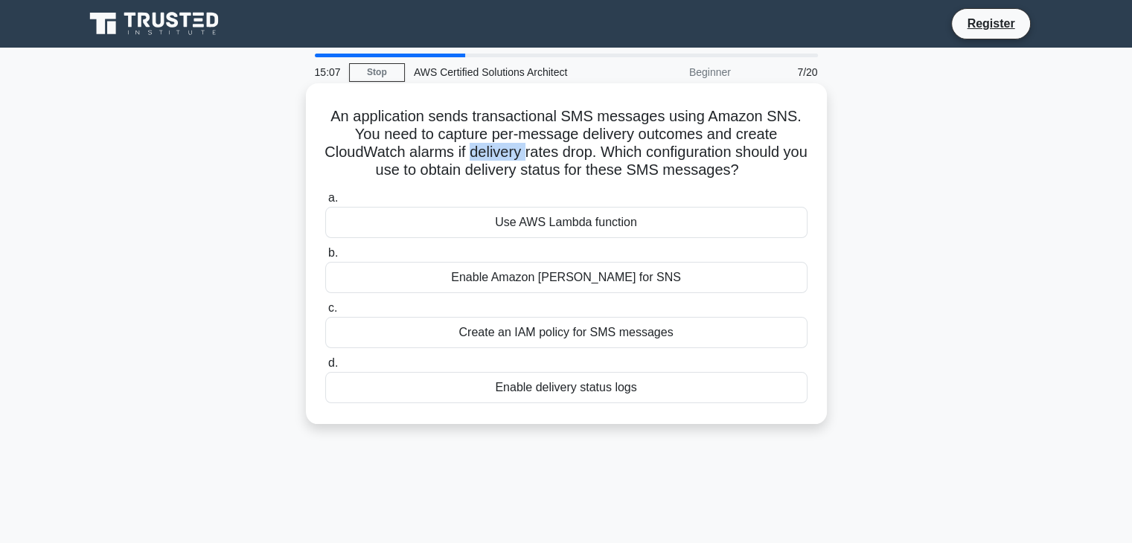
click at [496, 153] on h5 "An application sends transactional SMS messages using Amazon SNS. You need to c…" at bounding box center [566, 143] width 485 height 73
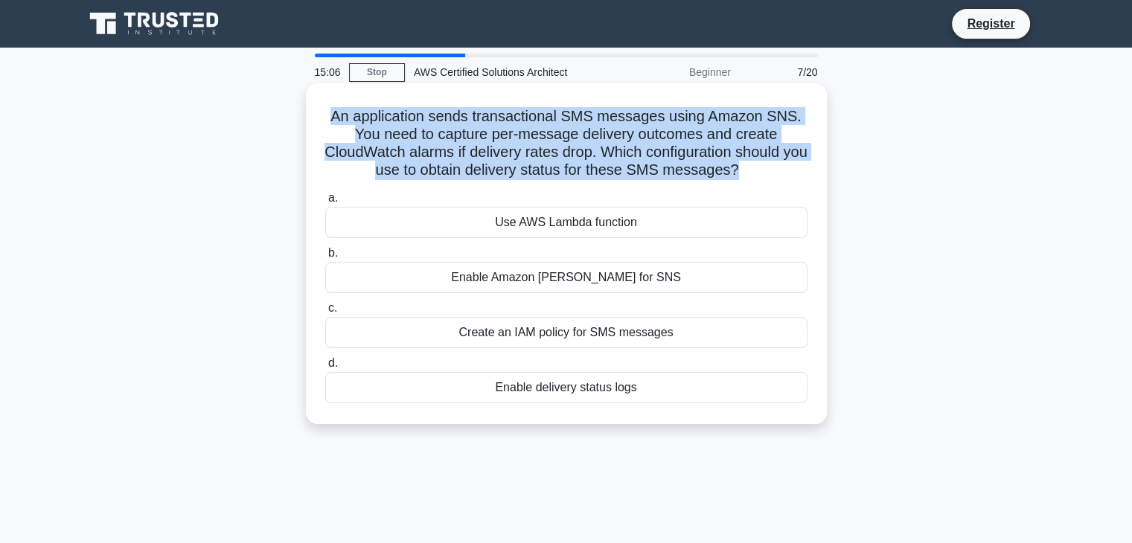
drag, startPoint x: 496, startPoint y: 153, endPoint x: 508, endPoint y: 153, distance: 12.7
click at [508, 153] on h5 "An application sends transactional SMS messages using Amazon SNS. You need to c…" at bounding box center [566, 143] width 485 height 73
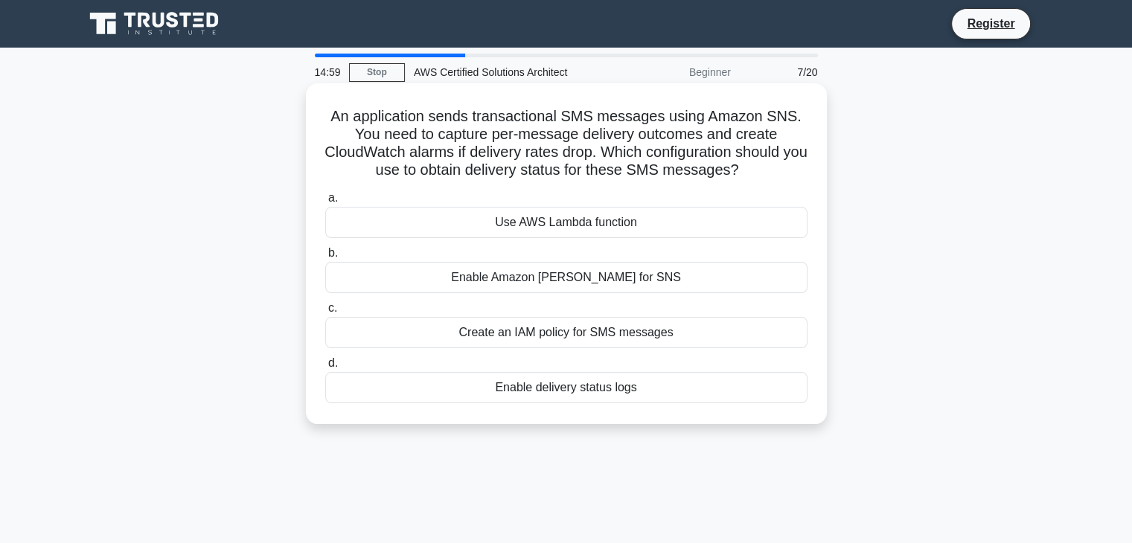
click at [359, 130] on h5 "An application sends transactional SMS messages using Amazon SNS. You need to c…" at bounding box center [566, 143] width 485 height 73
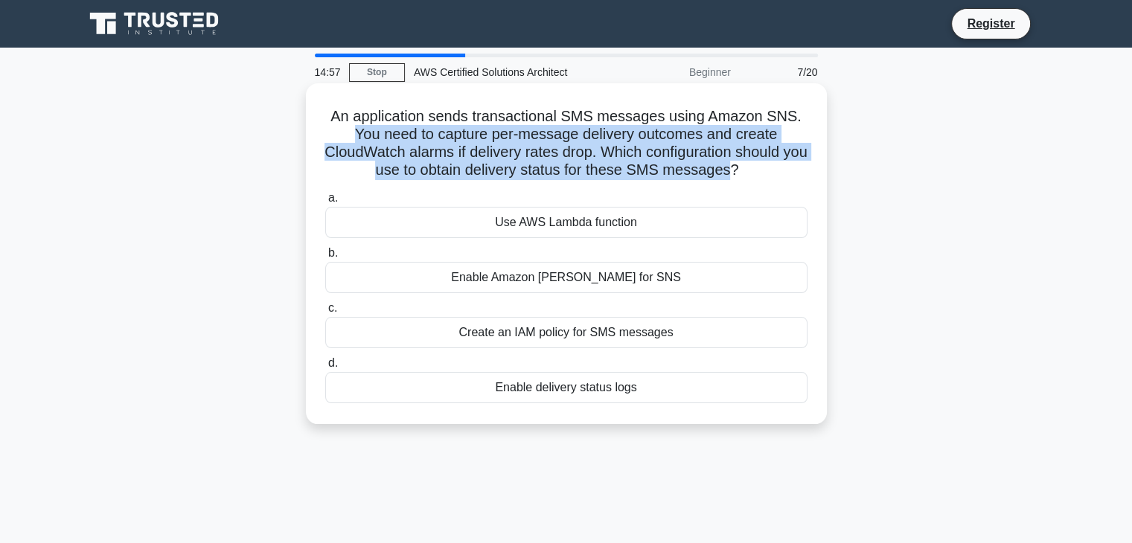
drag, startPoint x: 359, startPoint y: 130, endPoint x: 727, endPoint y: 176, distance: 371.2
click at [727, 176] on h5 "An application sends transactional SMS messages using Amazon SNS. You need to c…" at bounding box center [566, 143] width 485 height 73
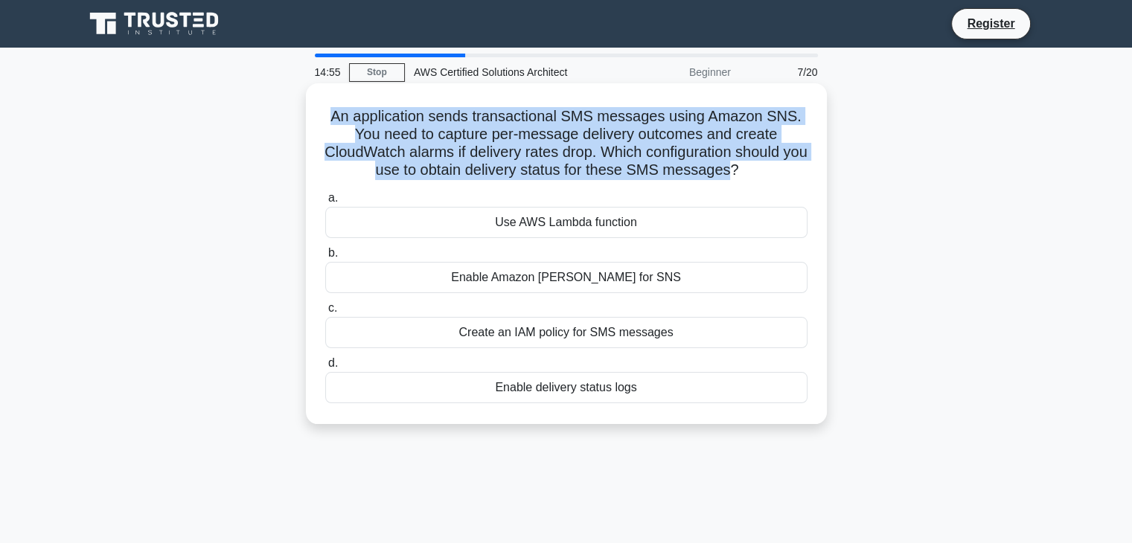
drag, startPoint x: 727, startPoint y: 176, endPoint x: 328, endPoint y: 118, distance: 403.0
click at [328, 118] on h5 "An application sends transactional SMS messages using Amazon SNS. You need to c…" at bounding box center [566, 143] width 485 height 73
click at [336, 118] on h5 "An application sends transactional SMS messages using Amazon SNS. You need to c…" at bounding box center [566, 143] width 485 height 73
drag, startPoint x: 336, startPoint y: 118, endPoint x: 753, endPoint y: 169, distance: 420.6
click at [753, 169] on h5 "An application sends transactional SMS messages using Amazon SNS. You need to c…" at bounding box center [566, 143] width 485 height 73
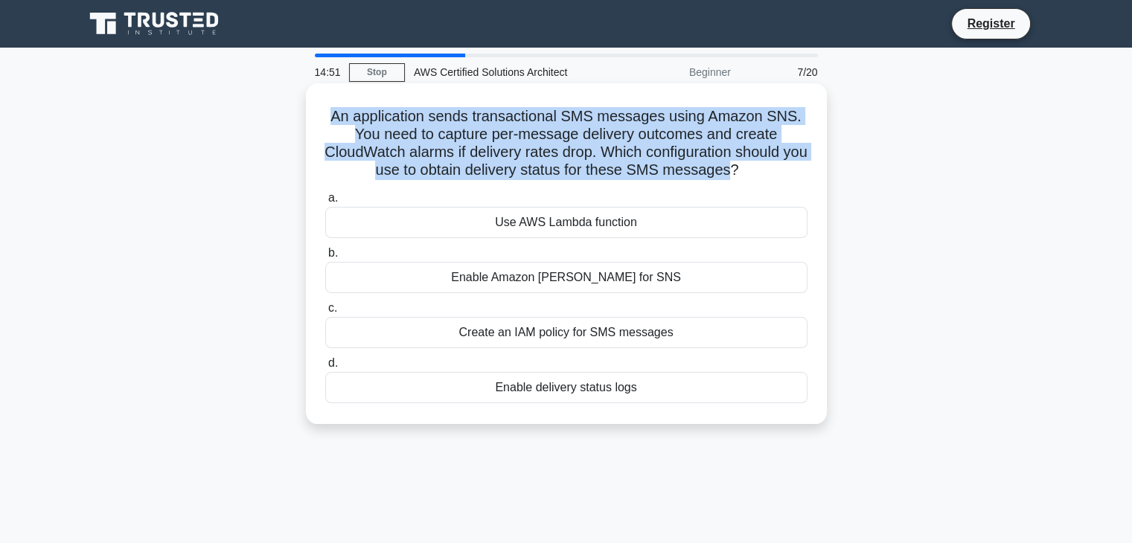
click at [753, 169] on h5 "An application sends transactional SMS messages using Amazon SNS. You need to c…" at bounding box center [566, 143] width 485 height 73
drag, startPoint x: 753, startPoint y: 169, endPoint x: 326, endPoint y: 108, distance: 431.6
click at [326, 108] on h5 "An application sends transactional SMS messages using Amazon SNS. You need to c…" at bounding box center [566, 143] width 485 height 73
click at [330, 112] on h5 "An application sends transactional SMS messages using Amazon SNS. You need to c…" at bounding box center [566, 143] width 485 height 73
drag, startPoint x: 330, startPoint y: 112, endPoint x: 732, endPoint y: 177, distance: 407.8
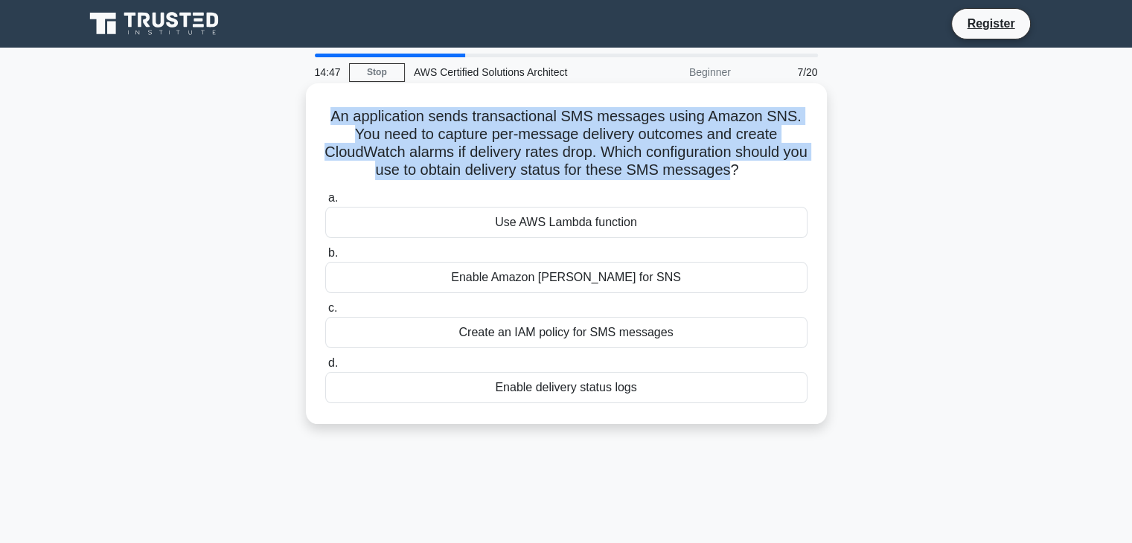
click at [732, 177] on h5 "An application sends transactional SMS messages using Amazon SNS. You need to c…" at bounding box center [566, 143] width 485 height 73
click at [744, 173] on h5 "An application sends transactional SMS messages using Amazon SNS. You need to c…" at bounding box center [566, 143] width 485 height 73
drag, startPoint x: 744, startPoint y: 173, endPoint x: 666, endPoint y: 157, distance: 79.1
click at [666, 157] on h5 "An application sends transactional SMS messages using Amazon SNS. You need to c…" at bounding box center [566, 143] width 485 height 73
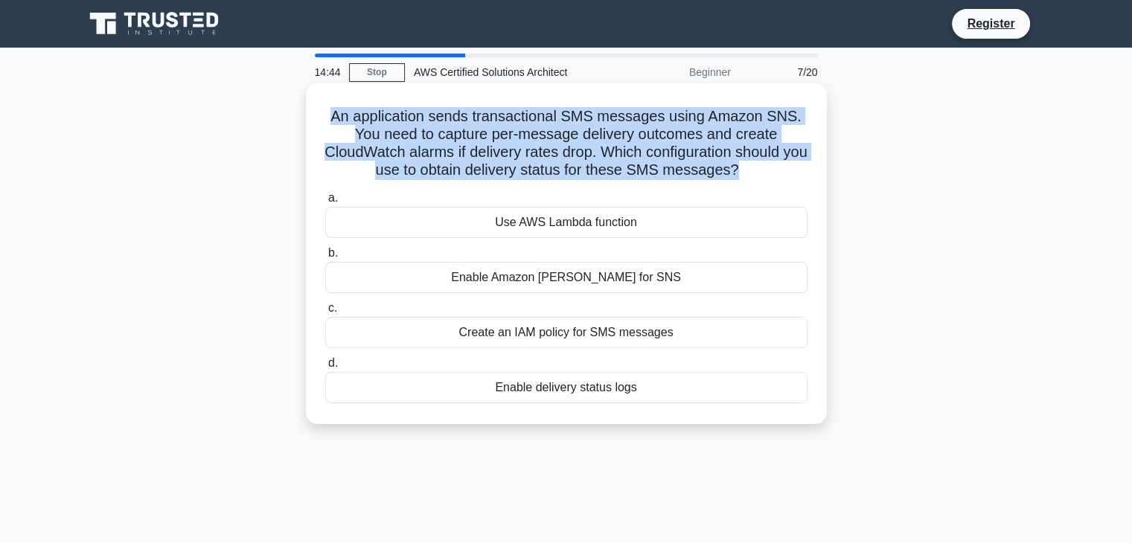
click at [666, 157] on h5 "An application sends transactional SMS messages using Amazon SNS. You need to c…" at bounding box center [566, 143] width 485 height 73
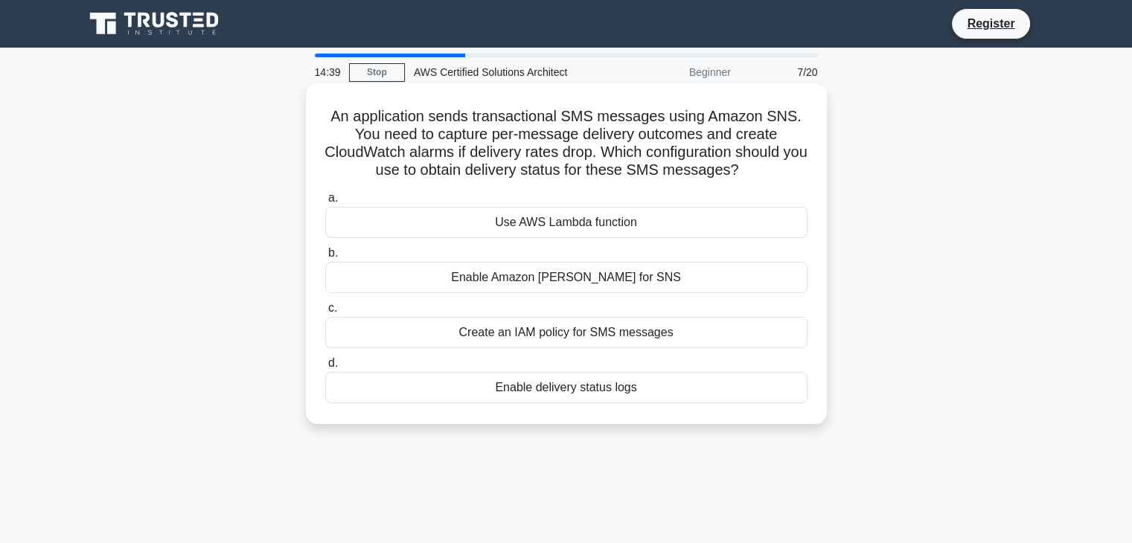
click at [666, 157] on h5 "An application sends transactional SMS messages using Amazon SNS. You need to c…" at bounding box center [566, 143] width 485 height 73
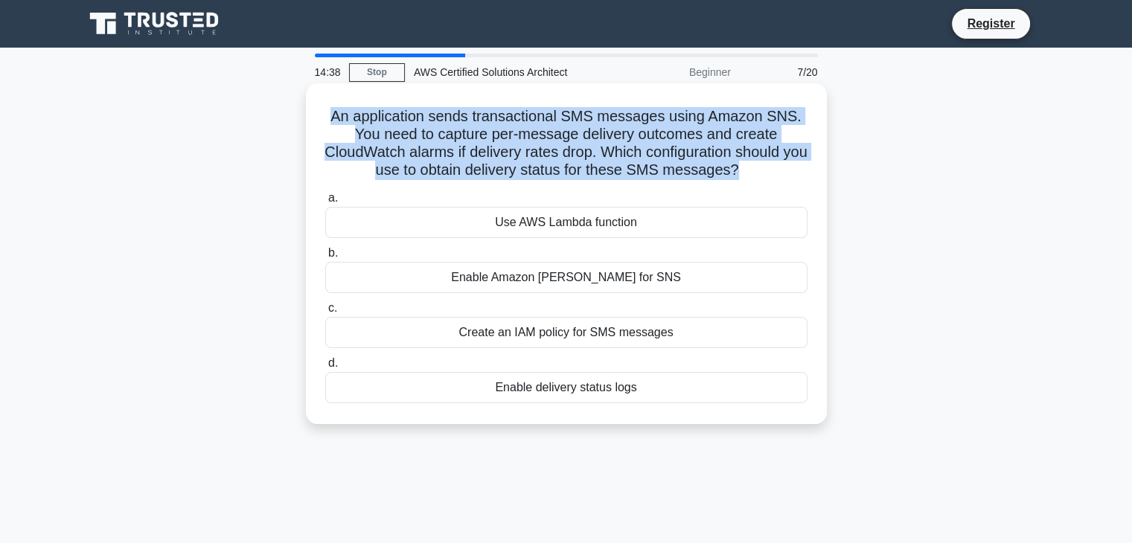
drag, startPoint x: 666, startPoint y: 157, endPoint x: 680, endPoint y: 175, distance: 22.8
click at [680, 175] on h5 "An application sends transactional SMS messages using Amazon SNS. You need to c…" at bounding box center [566, 143] width 485 height 73
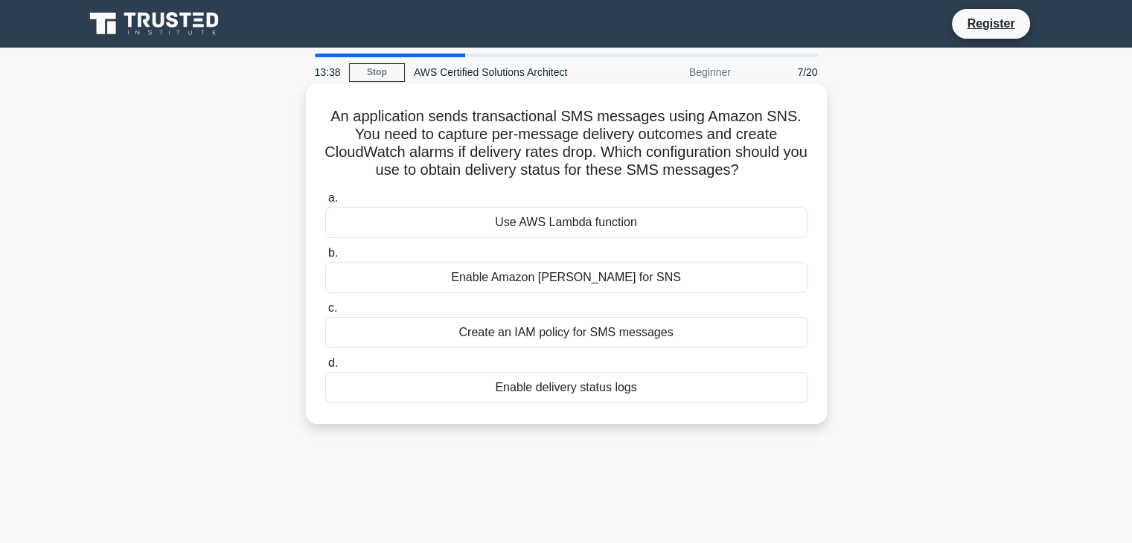
click at [595, 225] on div "Use AWS Lambda function" at bounding box center [566, 222] width 482 height 31
click at [325, 203] on input "a. Use AWS Lambda function" at bounding box center [325, 199] width 0 height 10
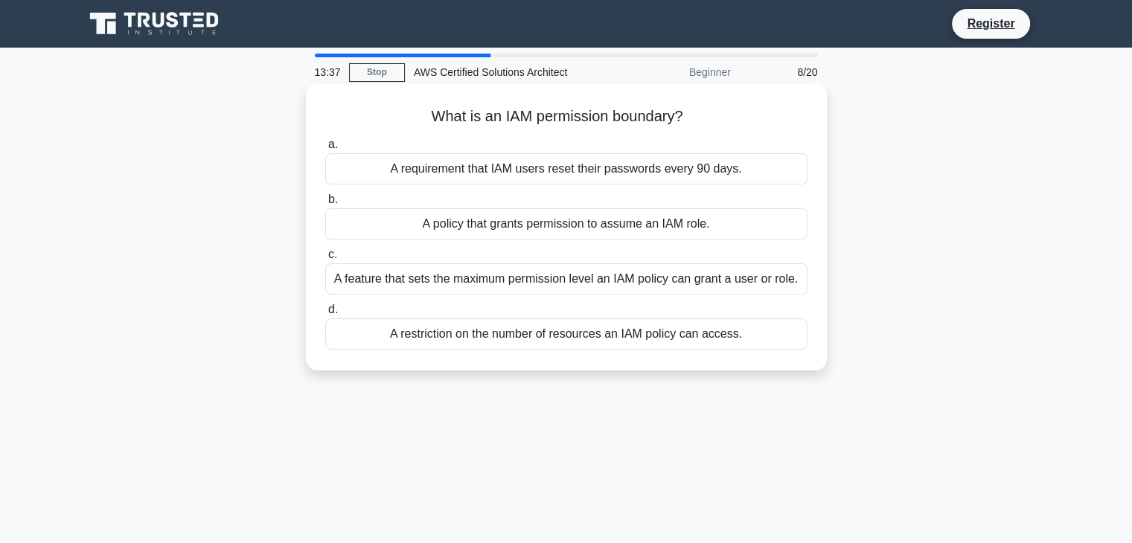
click at [489, 117] on h5 "What is an IAM permission boundary? .spinner_0XTQ{transform-origin:center;anima…" at bounding box center [566, 116] width 485 height 19
drag, startPoint x: 489, startPoint y: 117, endPoint x: 511, endPoint y: 115, distance: 21.6
click at [511, 115] on h5 "What is an IAM permission boundary? .spinner_0XTQ{transform-origin:center;anima…" at bounding box center [566, 116] width 485 height 19
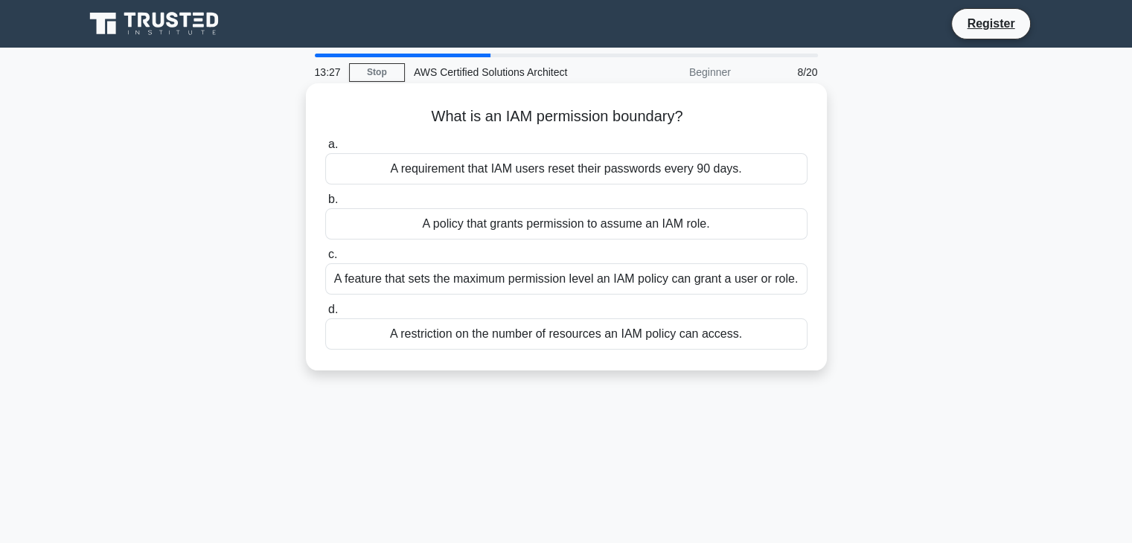
click at [511, 115] on h5 "What is an IAM permission boundary? .spinner_0XTQ{transform-origin:center;anima…" at bounding box center [566, 116] width 485 height 19
drag, startPoint x: 511, startPoint y: 115, endPoint x: 518, endPoint y: 117, distance: 7.6
click at [518, 117] on h5 "What is an IAM permission boundary? .spinner_0XTQ{transform-origin:center;anima…" at bounding box center [566, 116] width 485 height 19
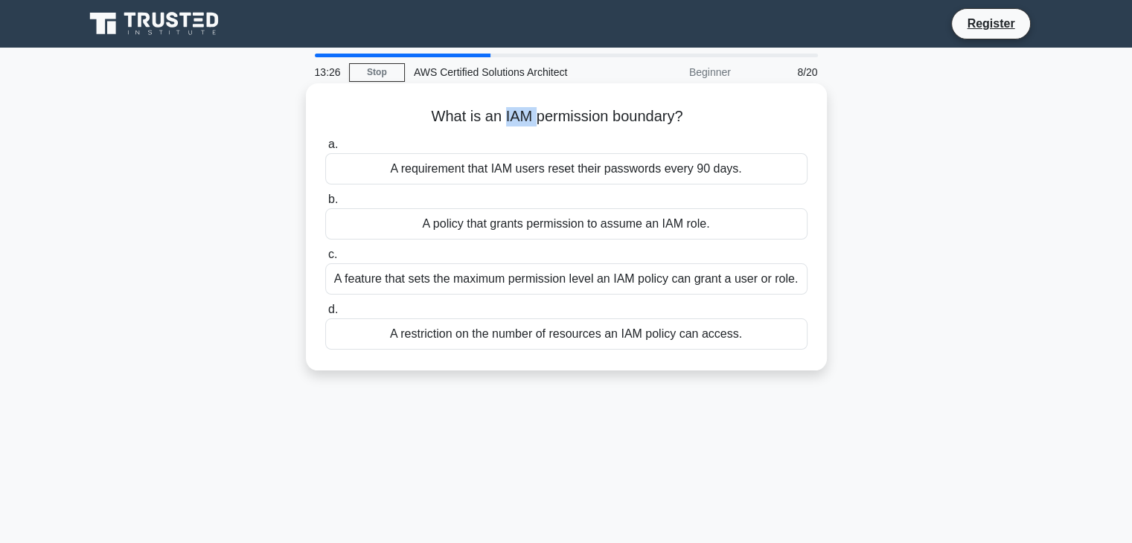
click at [518, 117] on h5 "What is an IAM permission boundary? .spinner_0XTQ{transform-origin:center;anima…" at bounding box center [566, 116] width 485 height 19
click at [524, 117] on h5 "What is an IAM permission boundary? .spinner_0XTQ{transform-origin:center;anima…" at bounding box center [566, 116] width 485 height 19
click at [511, 275] on div "A feature that sets the maximum permission level an IAM policy can grant a user…" at bounding box center [566, 278] width 482 height 31
click at [325, 260] on input "c. A feature that sets the maximum permission level an IAM policy can grant a u…" at bounding box center [325, 255] width 0 height 10
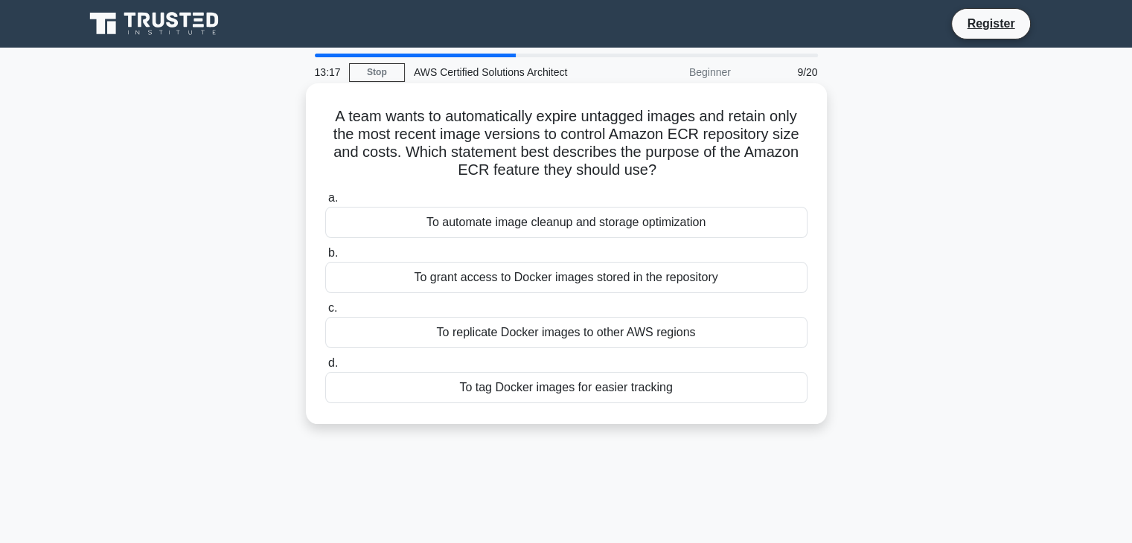
click at [420, 141] on h5 "A team wants to automatically expire untagged images and retain only the most r…" at bounding box center [566, 143] width 485 height 73
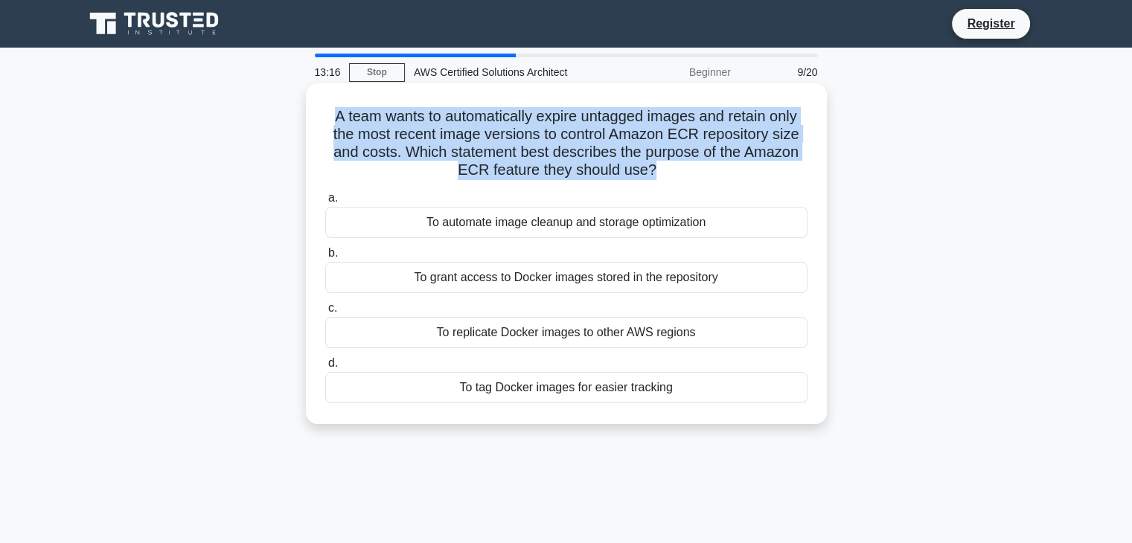
drag, startPoint x: 420, startPoint y: 141, endPoint x: 478, endPoint y: 140, distance: 58.1
click at [478, 140] on h5 "A team wants to automatically expire untagged images and retain only the most r…" at bounding box center [566, 143] width 485 height 73
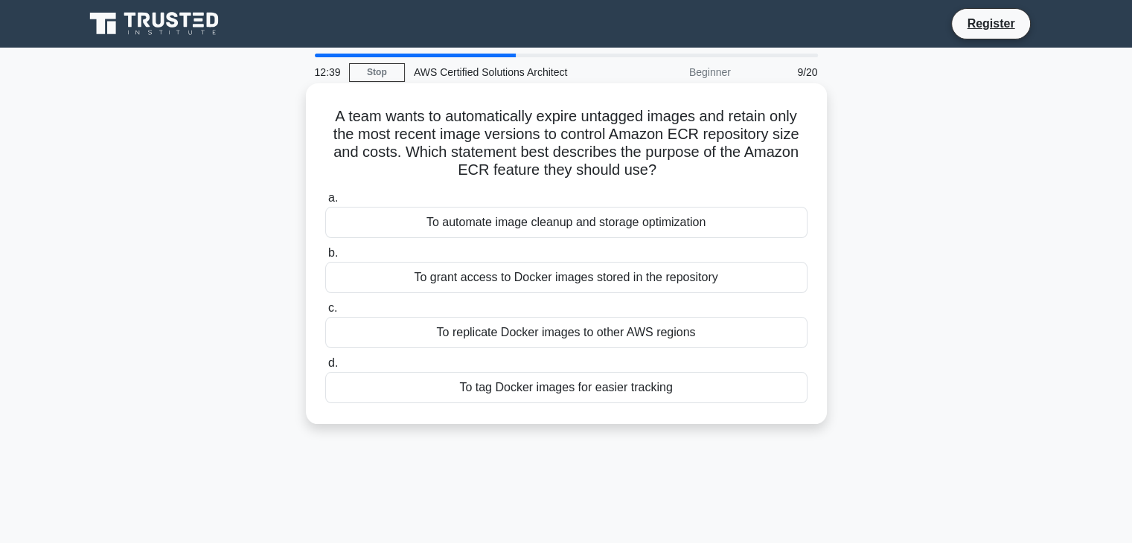
click at [528, 221] on div "To automate image cleanup and storage optimization" at bounding box center [566, 222] width 482 height 31
click at [325, 203] on input "a. To automate image cleanup and storage optimization" at bounding box center [325, 199] width 0 height 10
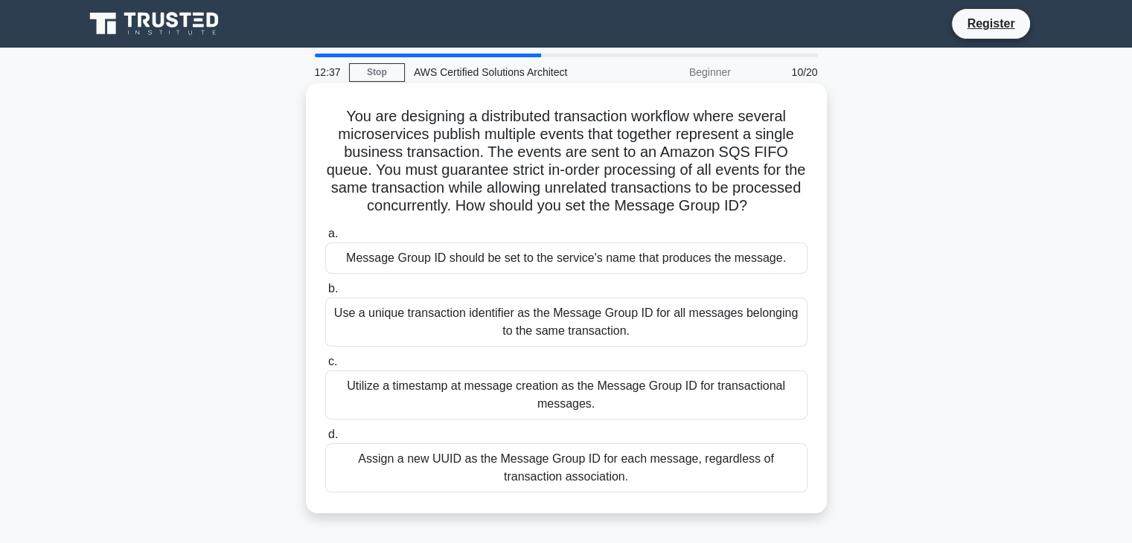
click at [539, 179] on h5 "You are designing a distributed transaction workflow where several microservice…" at bounding box center [566, 161] width 485 height 109
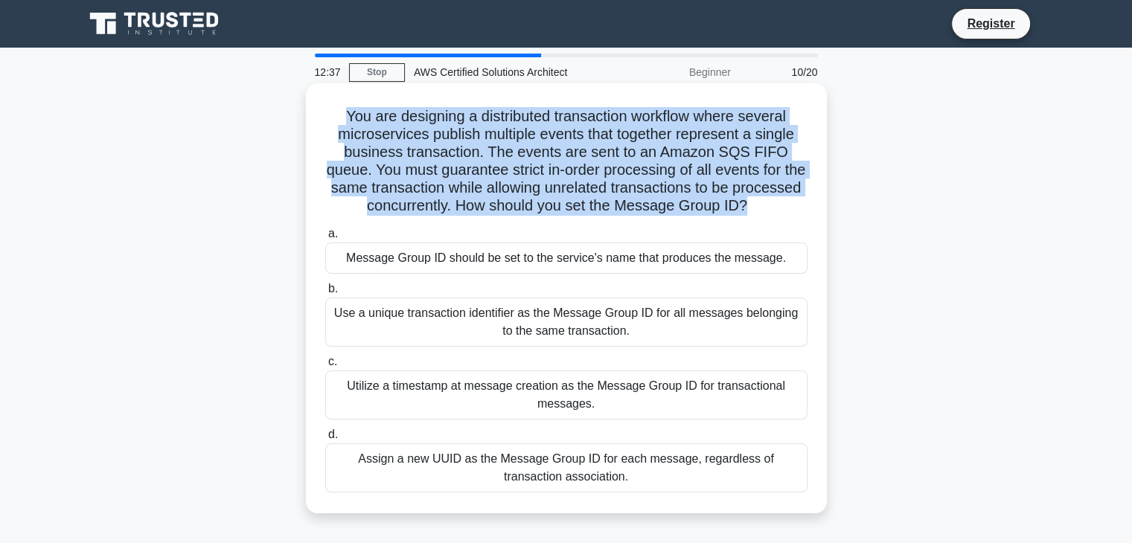
drag, startPoint x: 539, startPoint y: 179, endPoint x: 557, endPoint y: 178, distance: 18.6
click at [557, 178] on h5 "You are designing a distributed transaction workflow where several microservice…" at bounding box center [566, 161] width 485 height 109
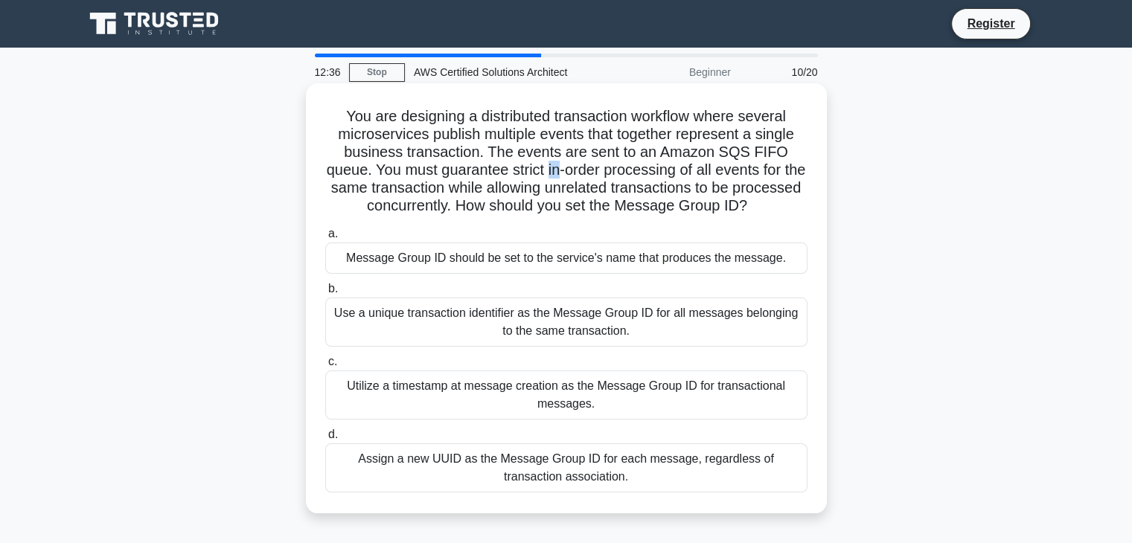
click at [557, 178] on h5 "You are designing a distributed transaction workflow where several microservice…" at bounding box center [566, 161] width 485 height 109
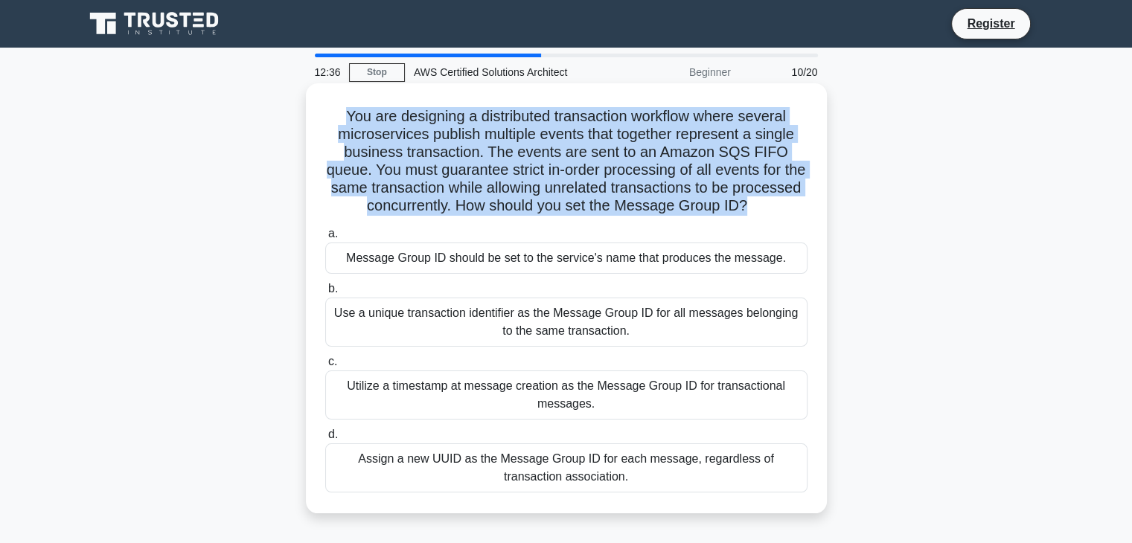
click at [557, 178] on h5 "You are designing a distributed transaction workflow where several microservice…" at bounding box center [566, 161] width 485 height 109
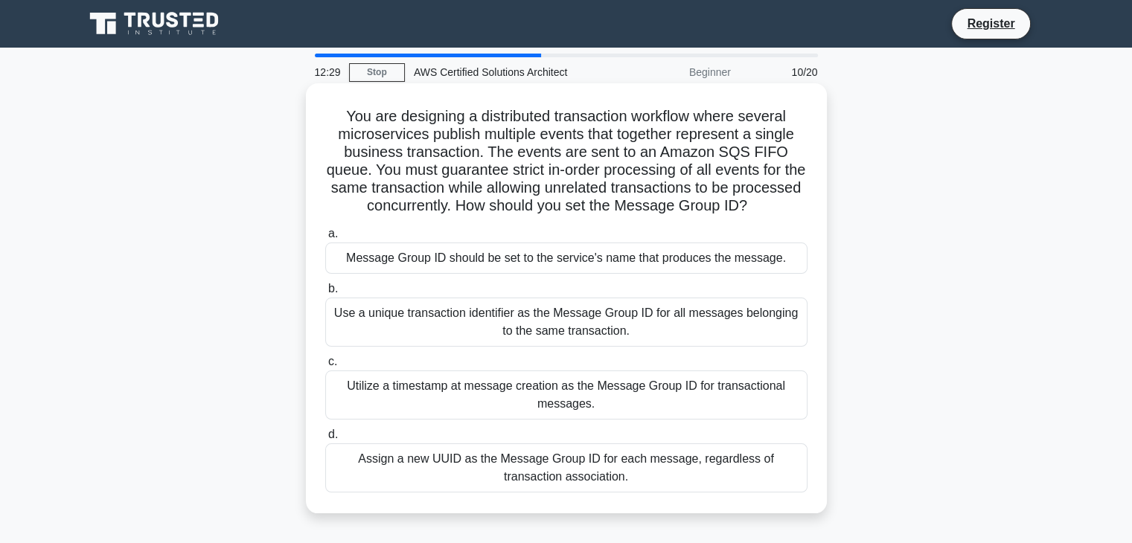
click at [521, 266] on div "Message Group ID should be set to the service's name that produces the message." at bounding box center [566, 258] width 482 height 31
click at [325, 239] on input "a. Message Group ID should be set to the service's name that produces the messa…" at bounding box center [325, 234] width 0 height 10
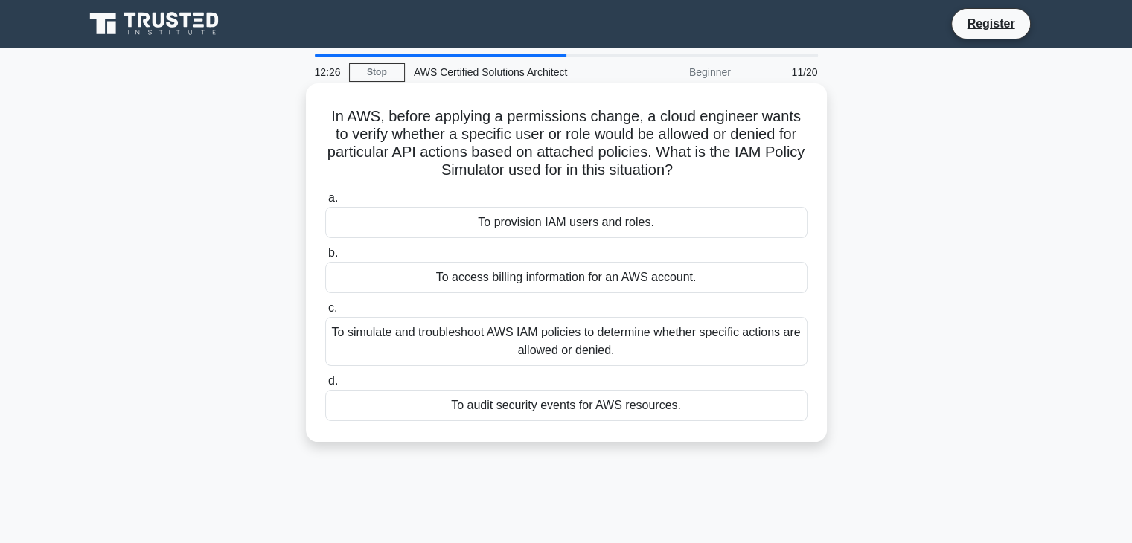
click at [486, 143] on h5 "In AWS, before applying a permissions change, a cloud engineer wants to verify …" at bounding box center [566, 143] width 485 height 73
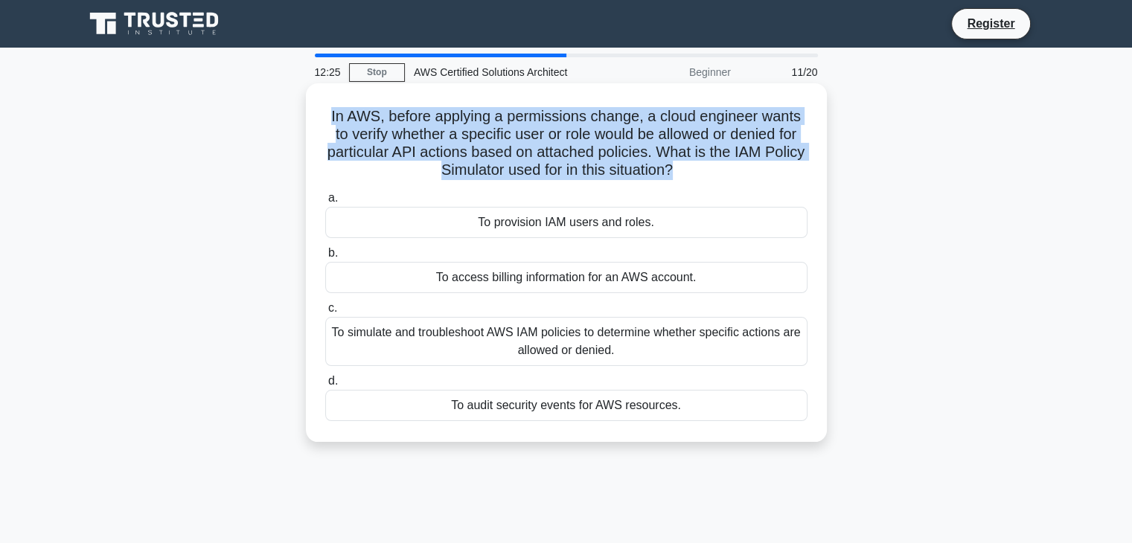
click at [480, 144] on h5 "In AWS, before applying a permissions change, a cloud engineer wants to verify …" at bounding box center [566, 143] width 485 height 73
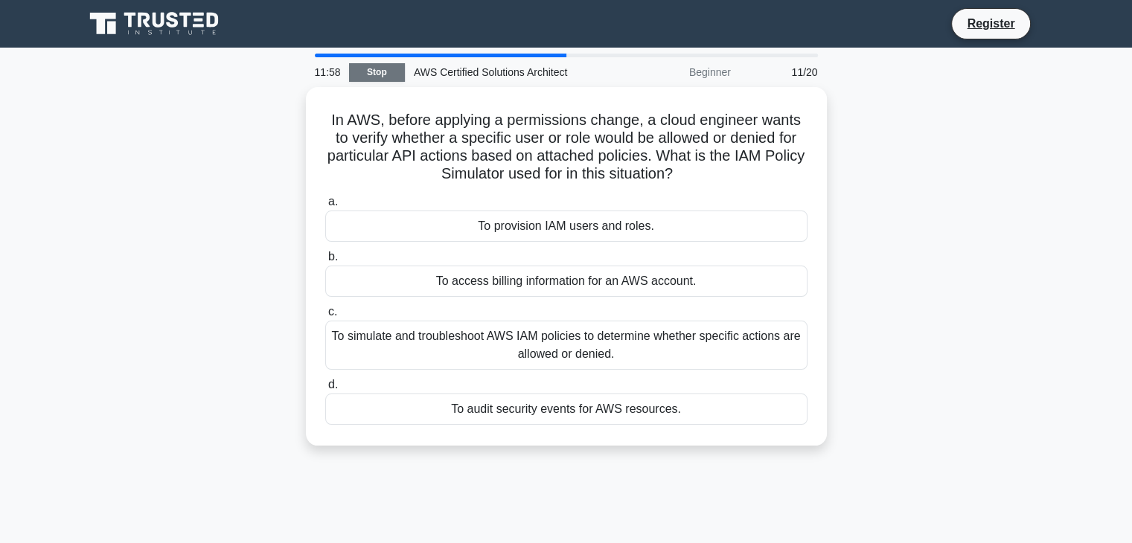
click at [381, 72] on link "Stop" at bounding box center [377, 72] width 56 height 19
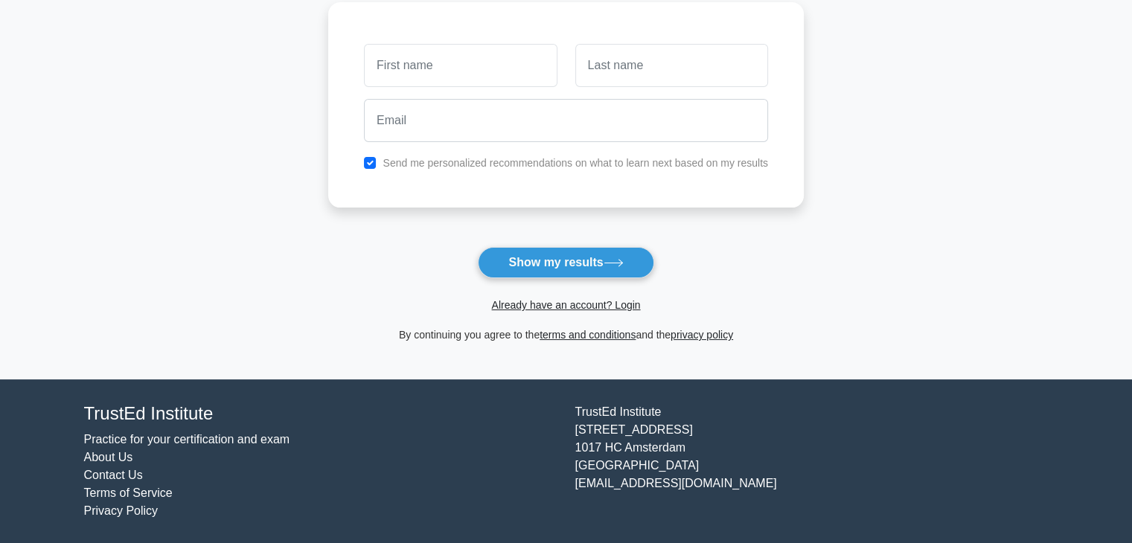
scroll to position [203, 0]
